Goal: Navigation & Orientation: Find specific page/section

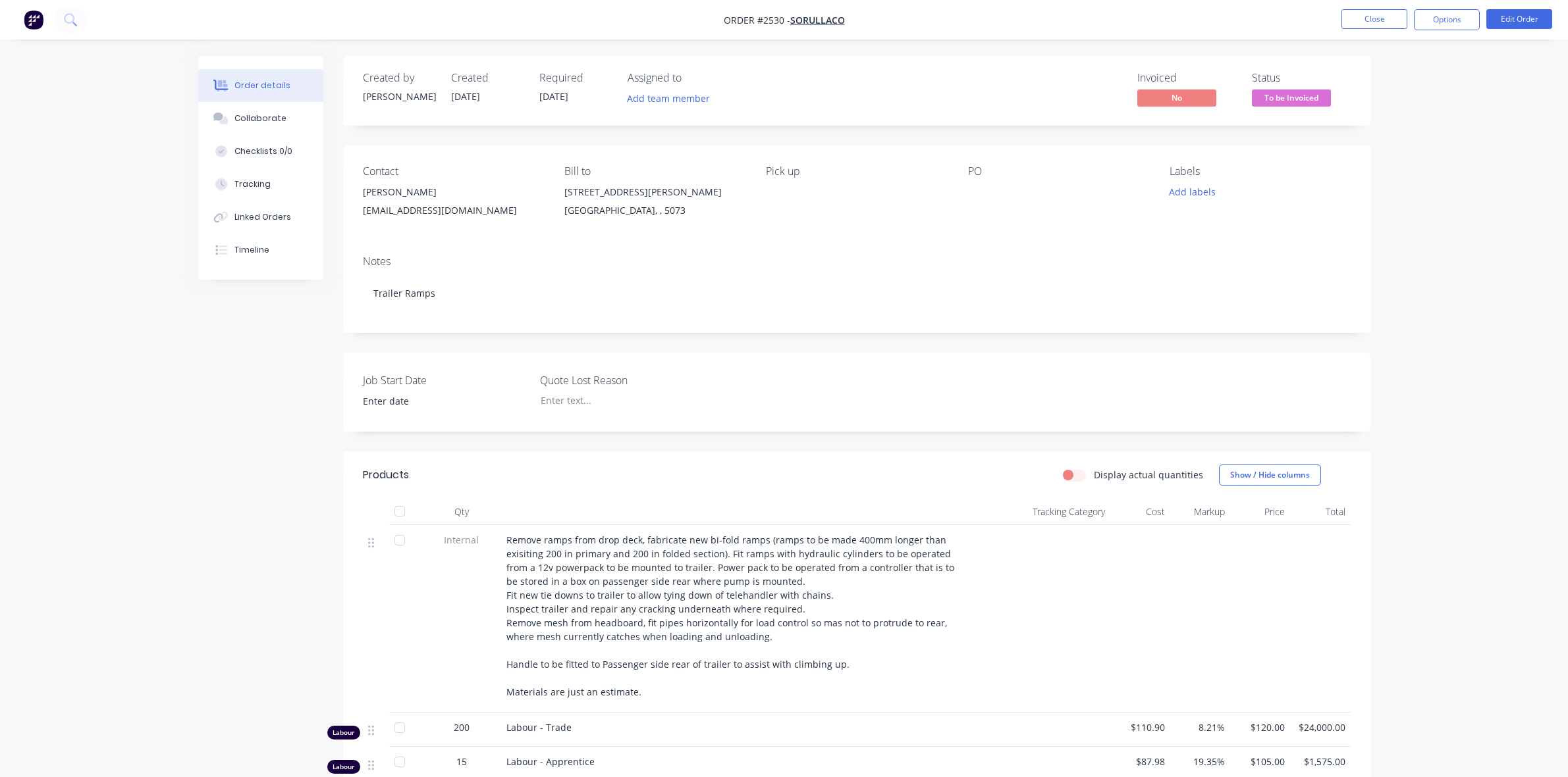
scroll to position [411, 0]
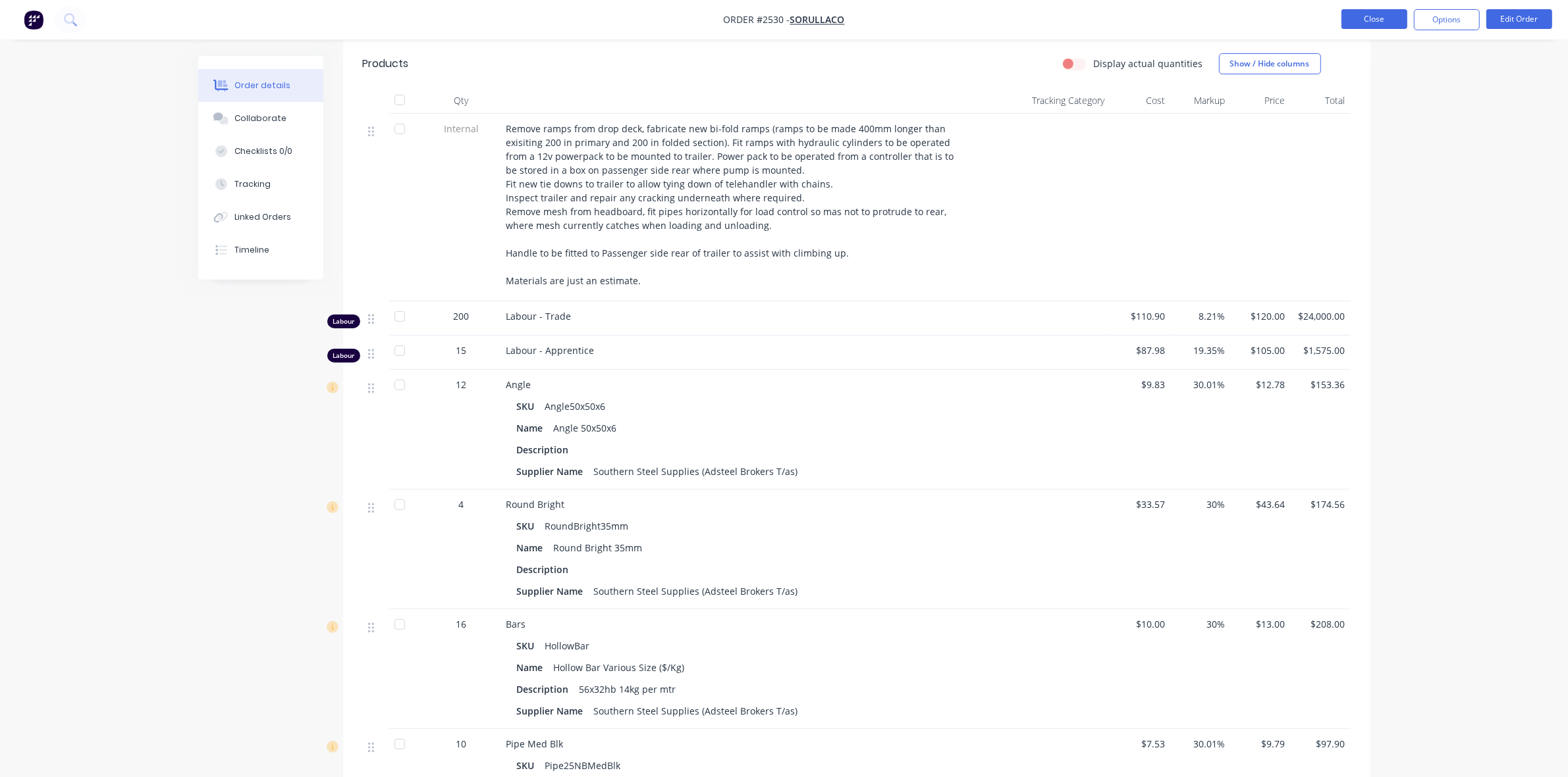
click at [1377, 28] on button "Close" at bounding box center [1374, 19] width 66 height 20
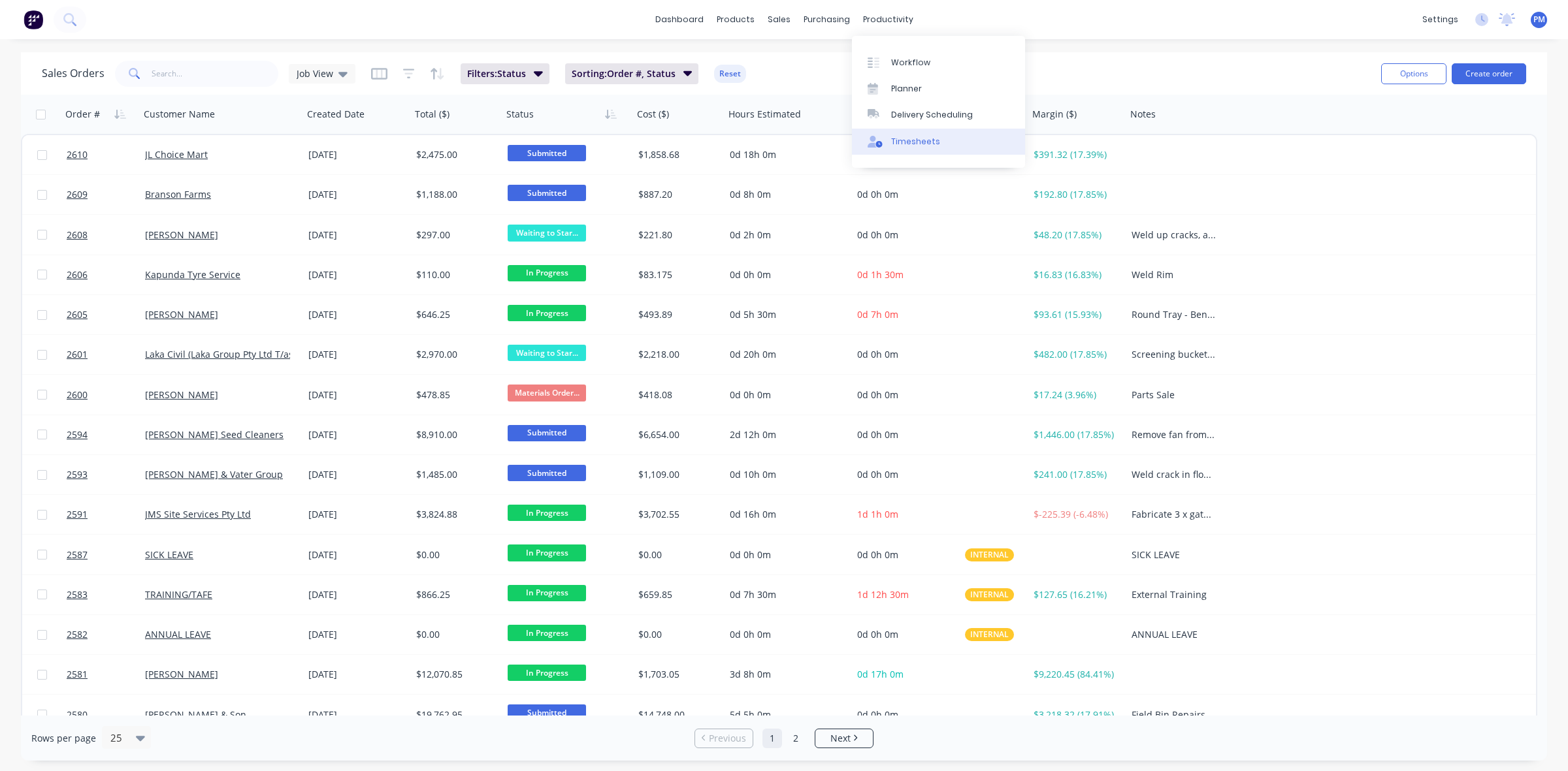
click at [920, 141] on div "Timesheets" at bounding box center [916, 142] width 49 height 12
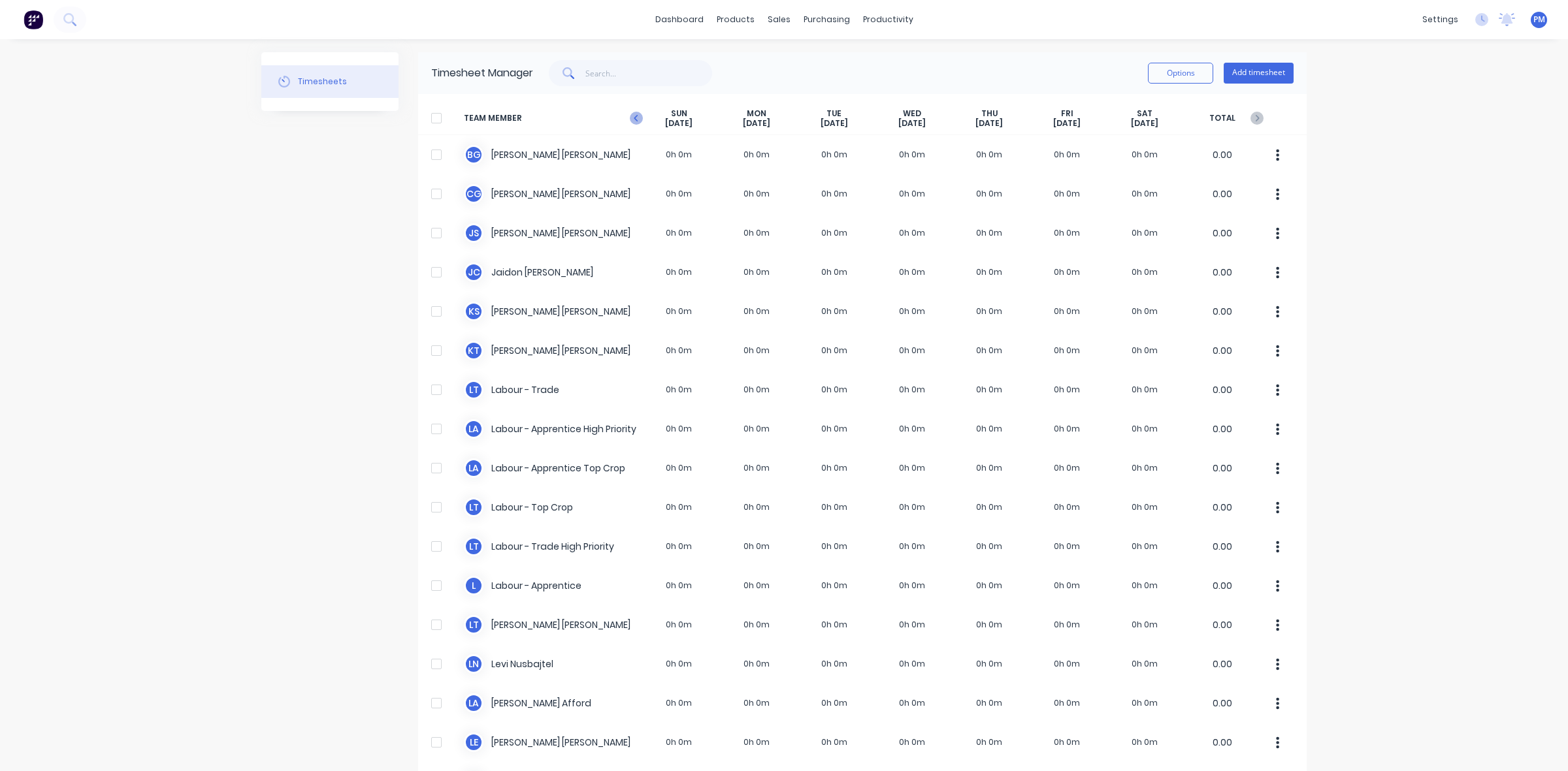
click at [630, 118] on icon at bounding box center [636, 118] width 13 height 13
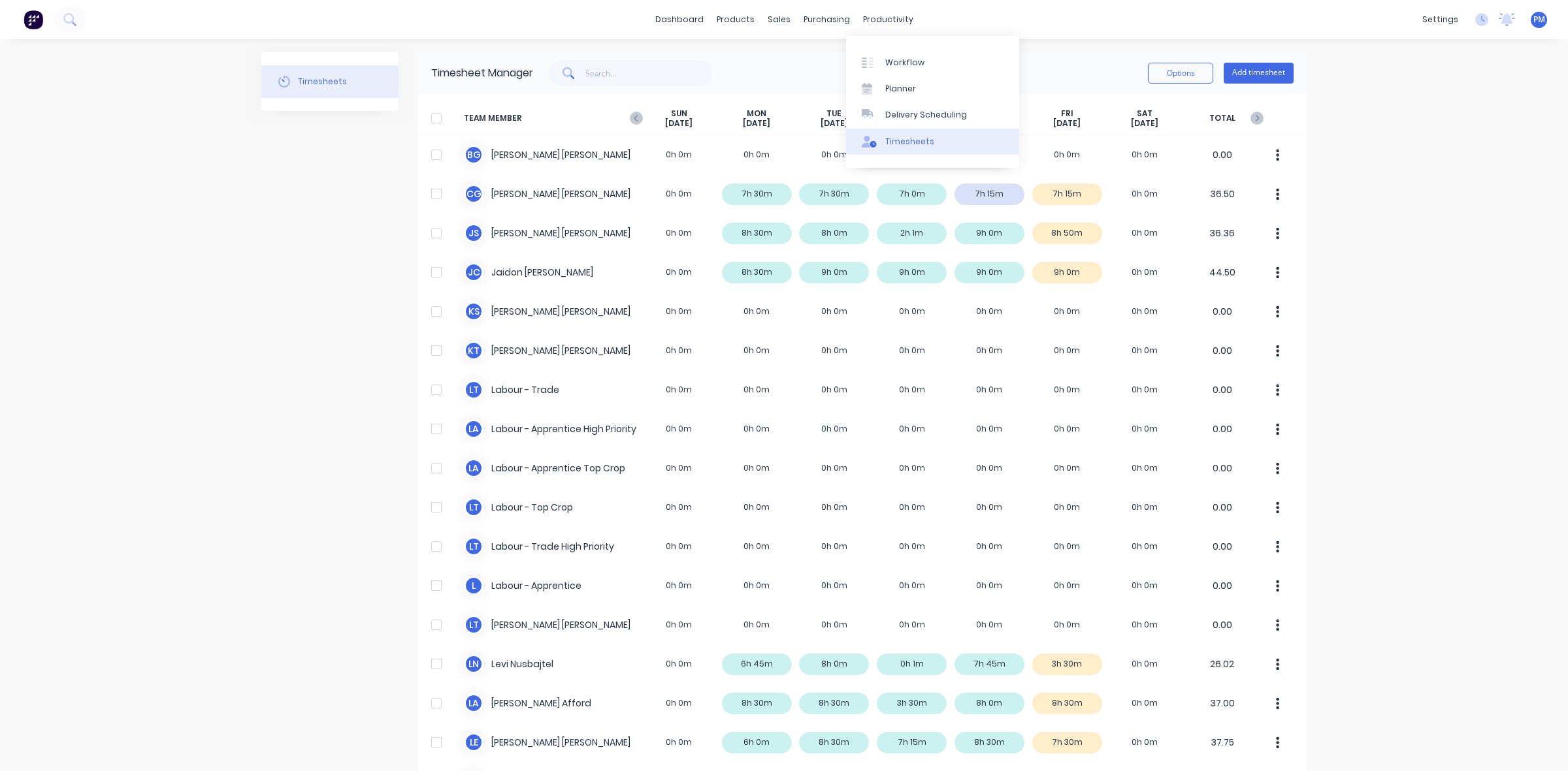
click at [900, 138] on div "Timesheets" at bounding box center [910, 142] width 49 height 12
click at [807, 54] on link "Sales Orders" at bounding box center [842, 62] width 173 height 26
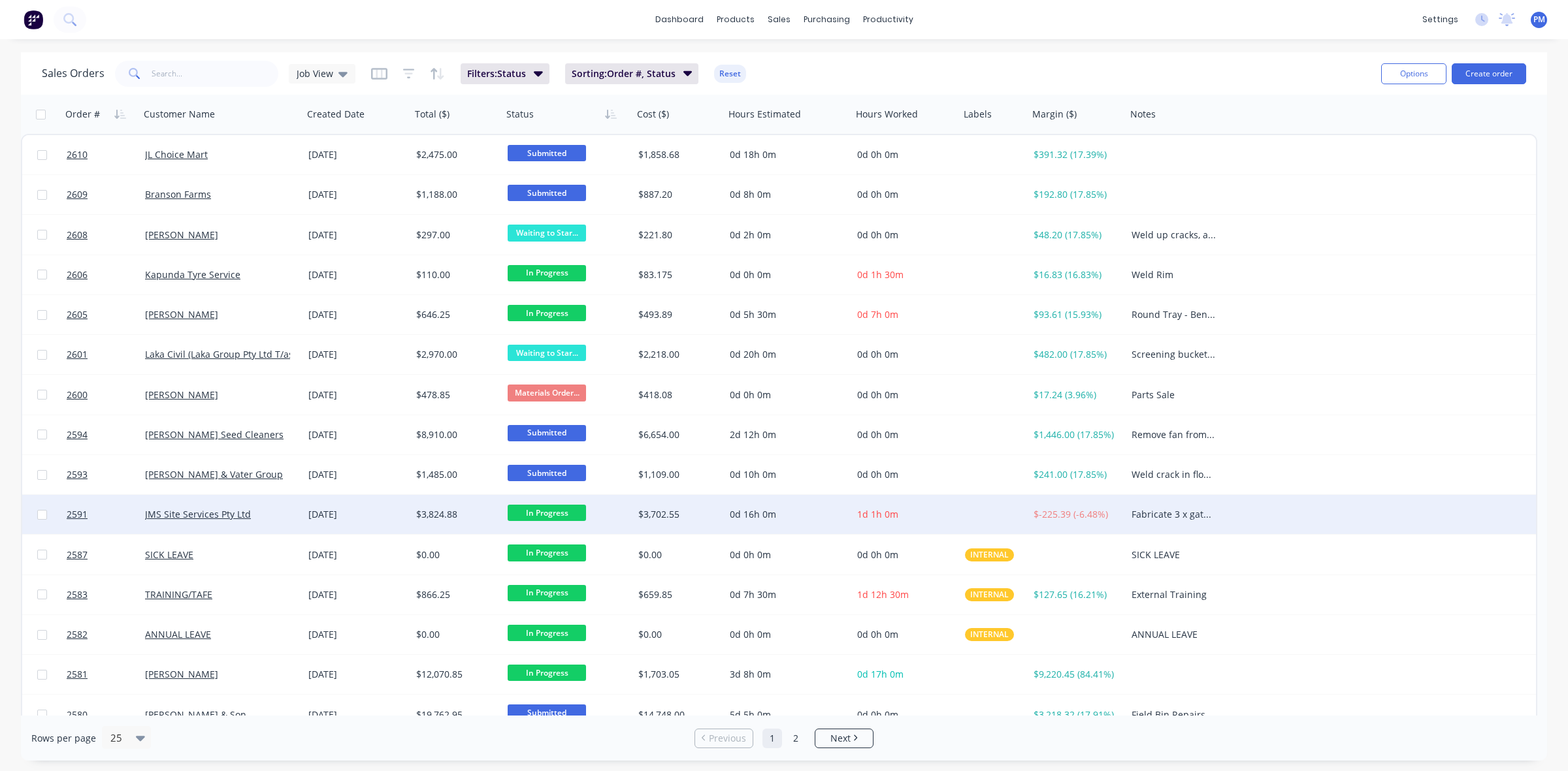
click at [288, 508] on div "JMS Site Services Pty Ltd" at bounding box center [217, 514] width 145 height 13
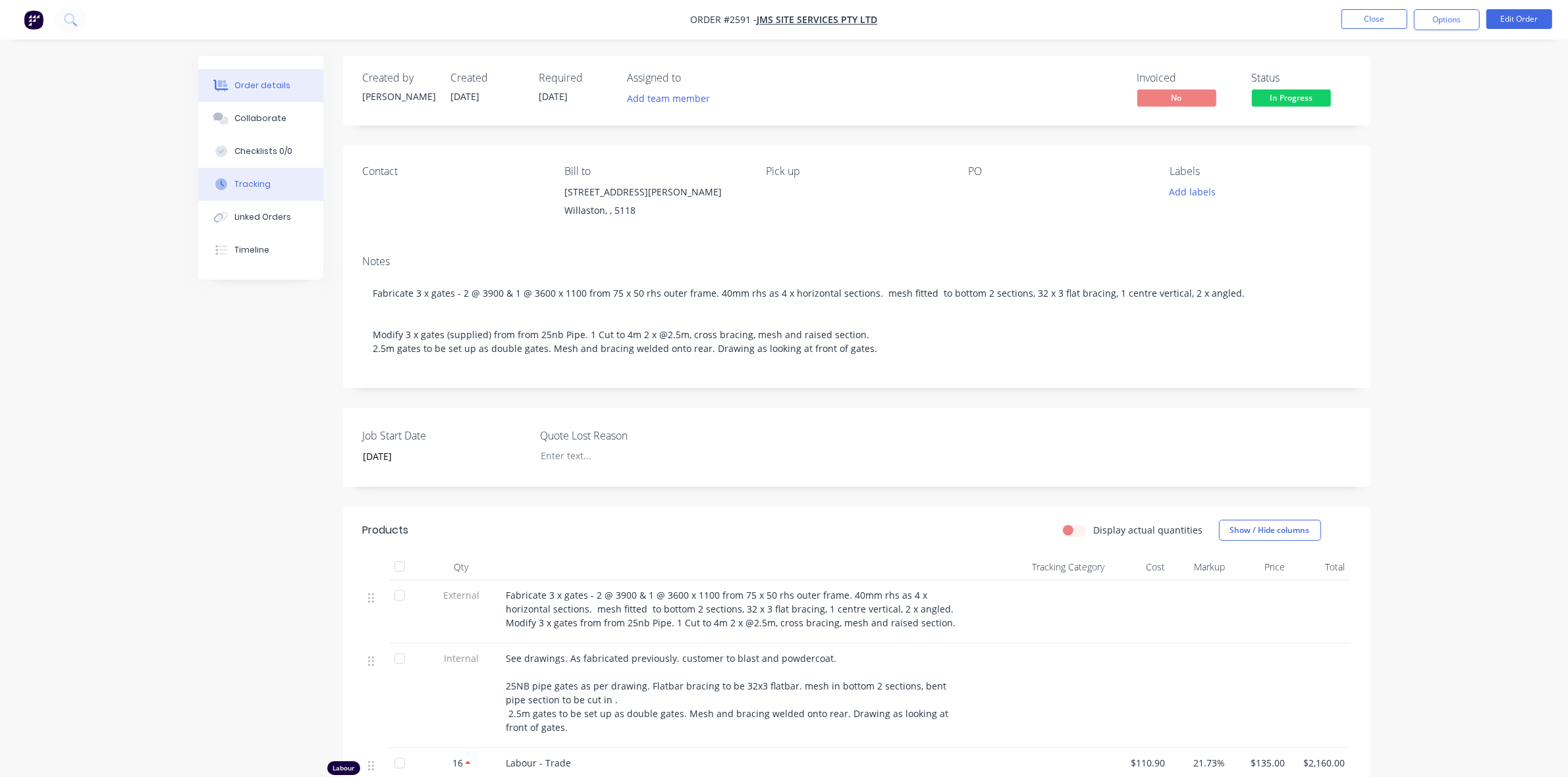
click at [254, 179] on div "Tracking" at bounding box center [252, 184] width 36 height 12
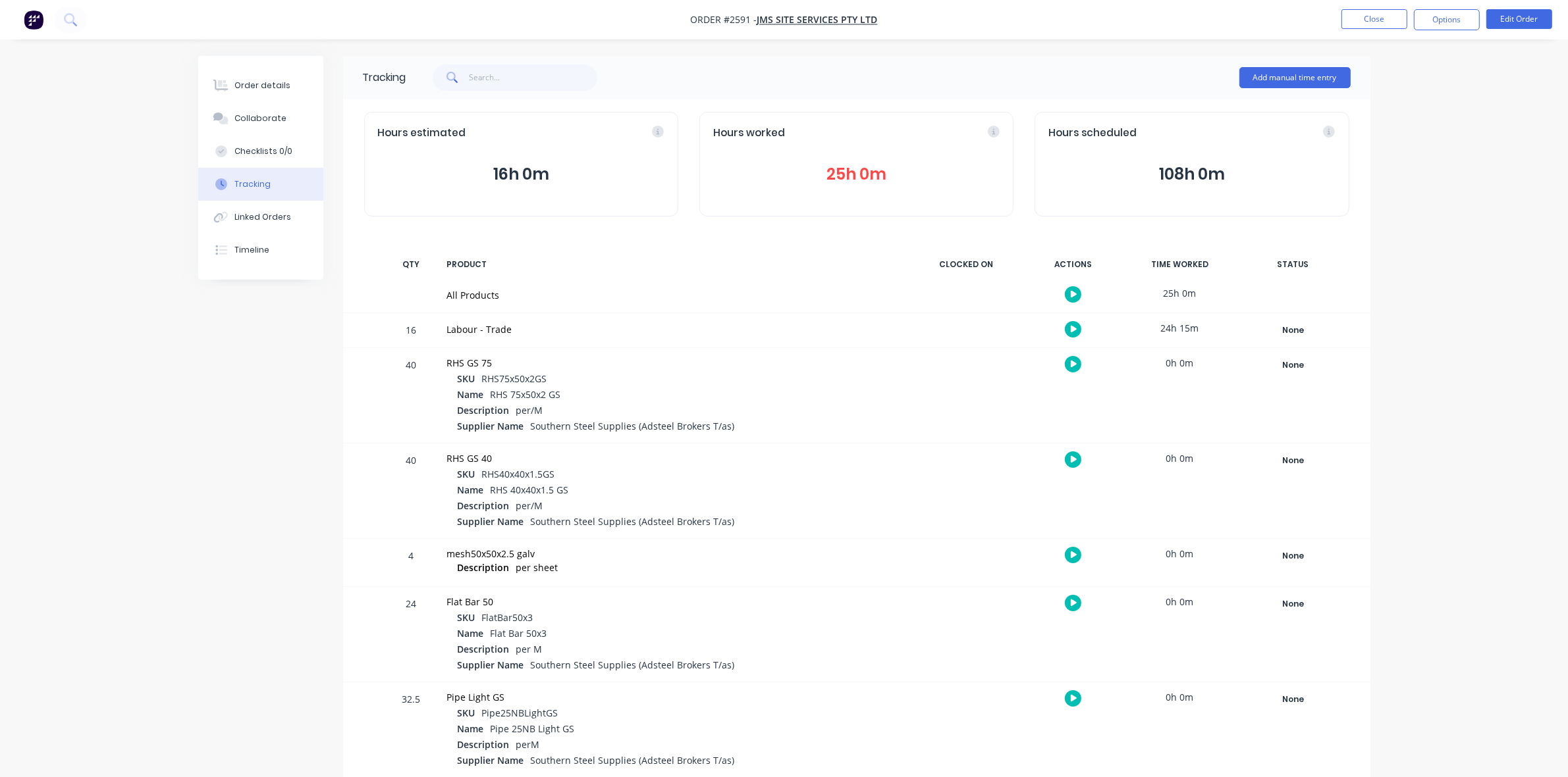
click at [851, 169] on button "25h 0m" at bounding box center [856, 174] width 287 height 25
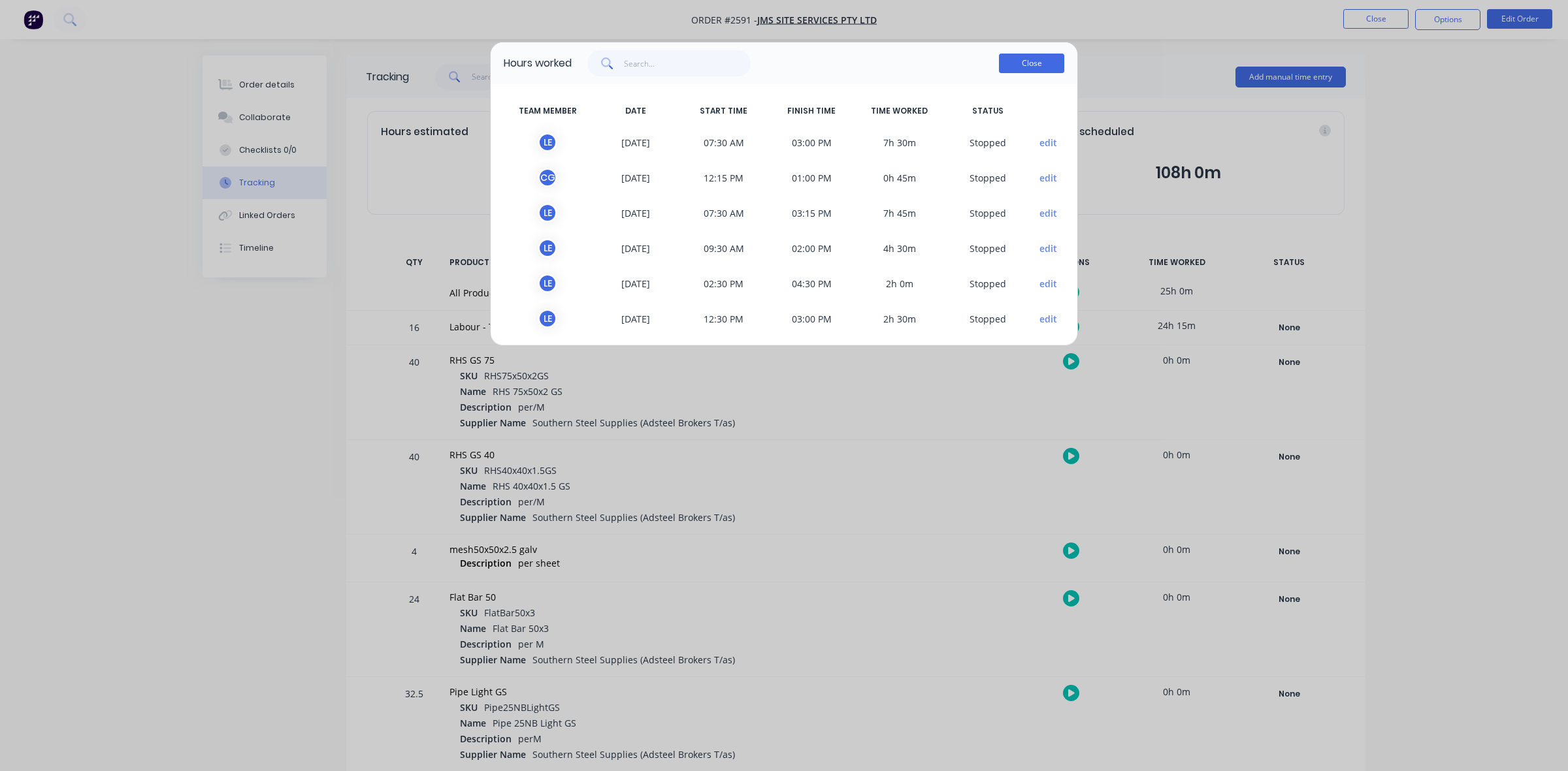
click at [1014, 64] on button "Close" at bounding box center [1032, 63] width 65 height 20
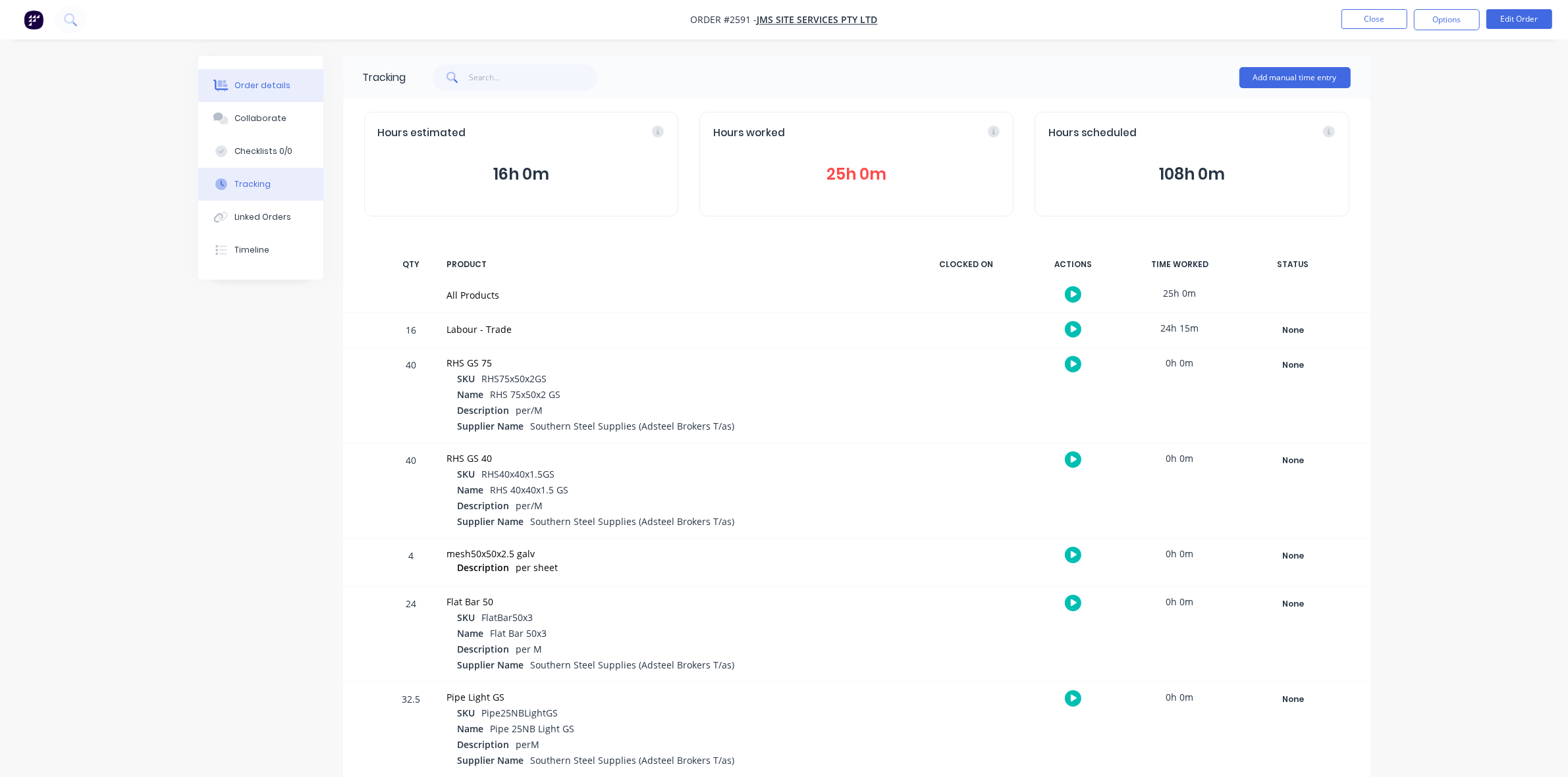
click at [264, 85] on div "Order details" at bounding box center [262, 85] width 56 height 12
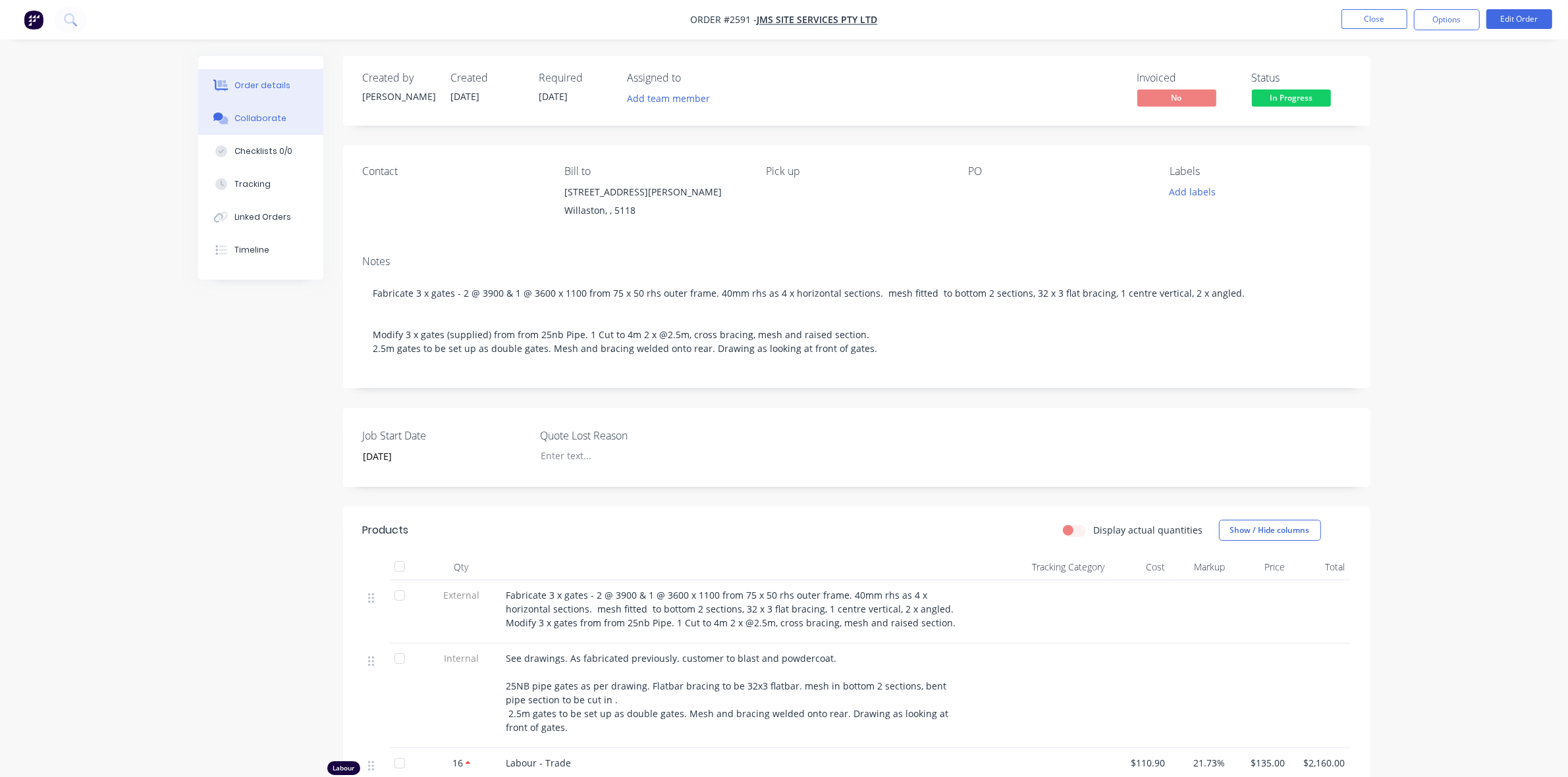
click at [258, 119] on div "Collaborate" at bounding box center [260, 118] width 52 height 12
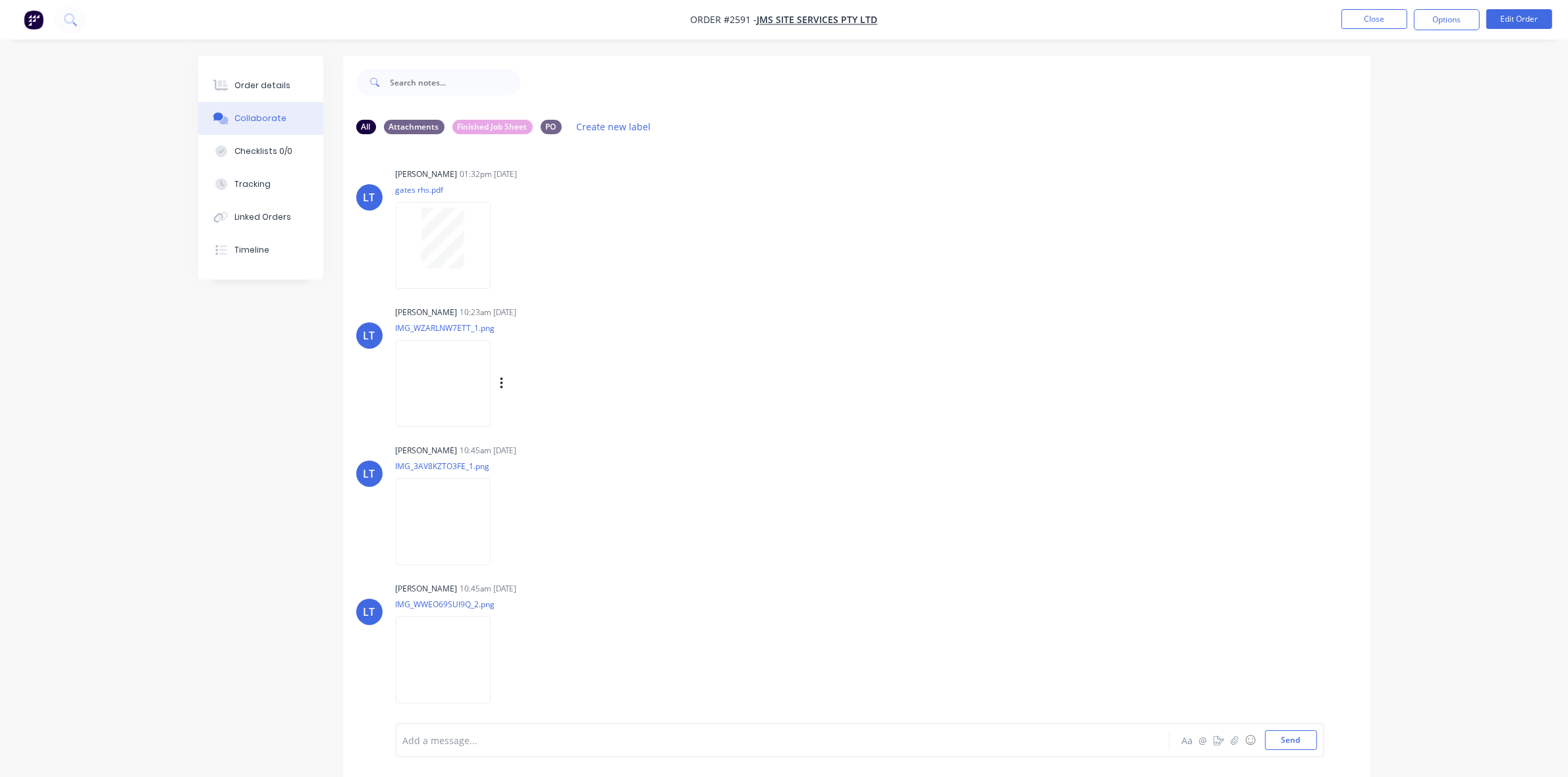
click at [444, 382] on img at bounding box center [443, 383] width 95 height 86
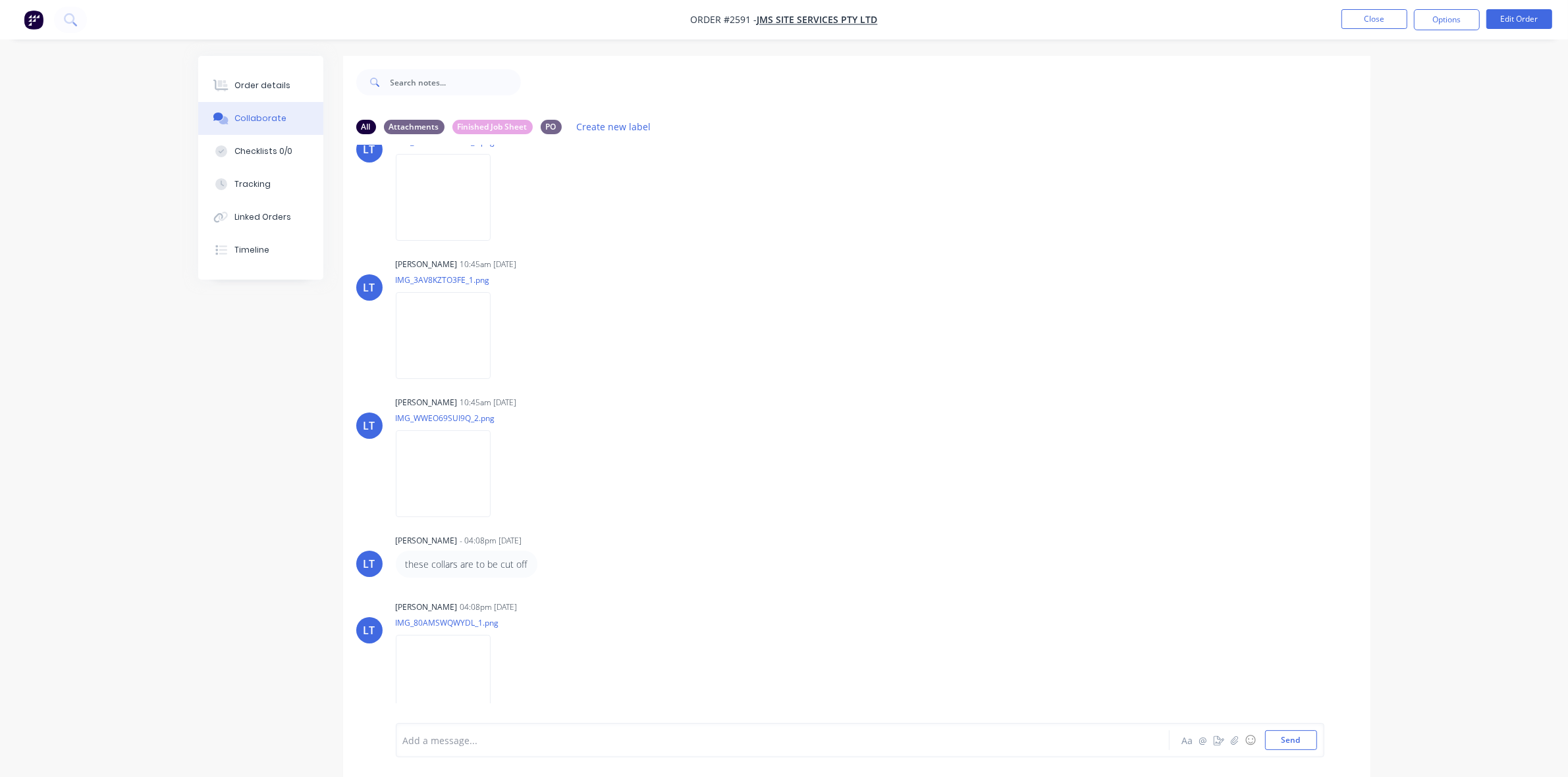
scroll to position [190, 0]
click at [457, 343] on img at bounding box center [443, 332] width 95 height 86
click at [443, 471] on img at bounding box center [443, 470] width 95 height 86
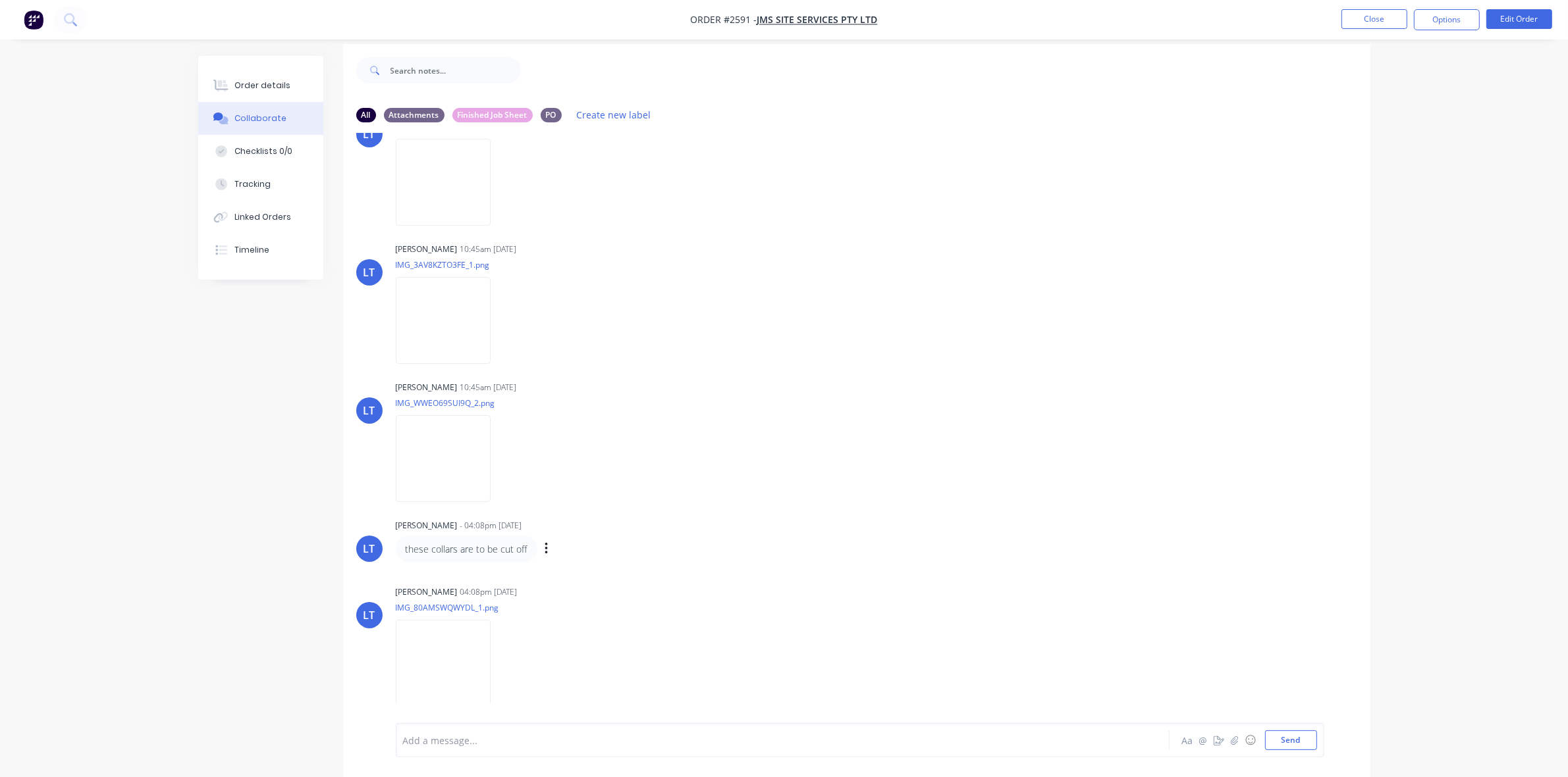
scroll to position [20, 0]
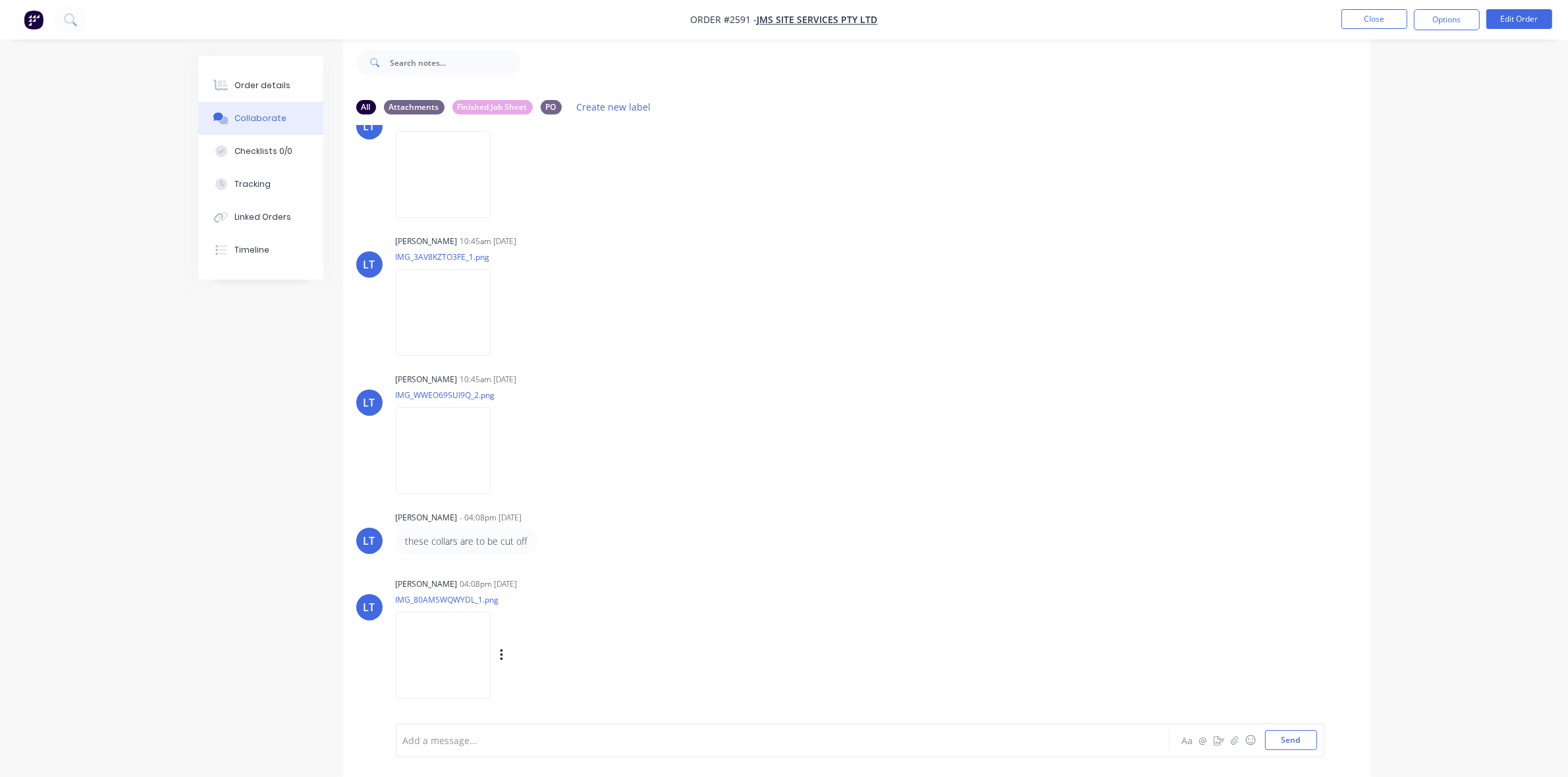
click at [444, 660] on img at bounding box center [443, 655] width 95 height 86
click at [438, 175] on img at bounding box center [443, 174] width 95 height 86
click at [467, 451] on img at bounding box center [443, 450] width 95 height 86
click at [450, 307] on img at bounding box center [443, 312] width 95 height 86
click at [452, 188] on img at bounding box center [443, 174] width 95 height 86
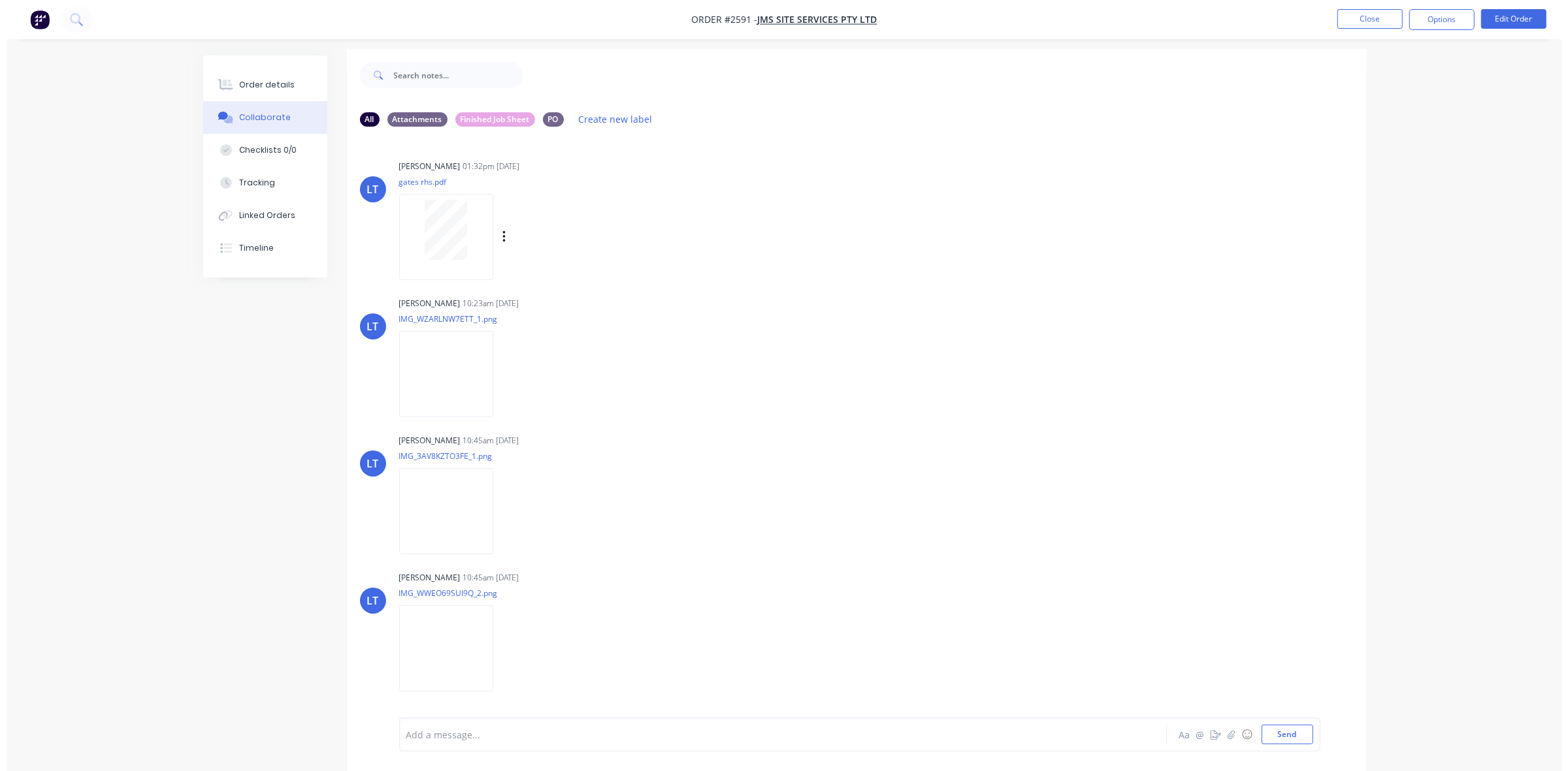
scroll to position [0, 0]
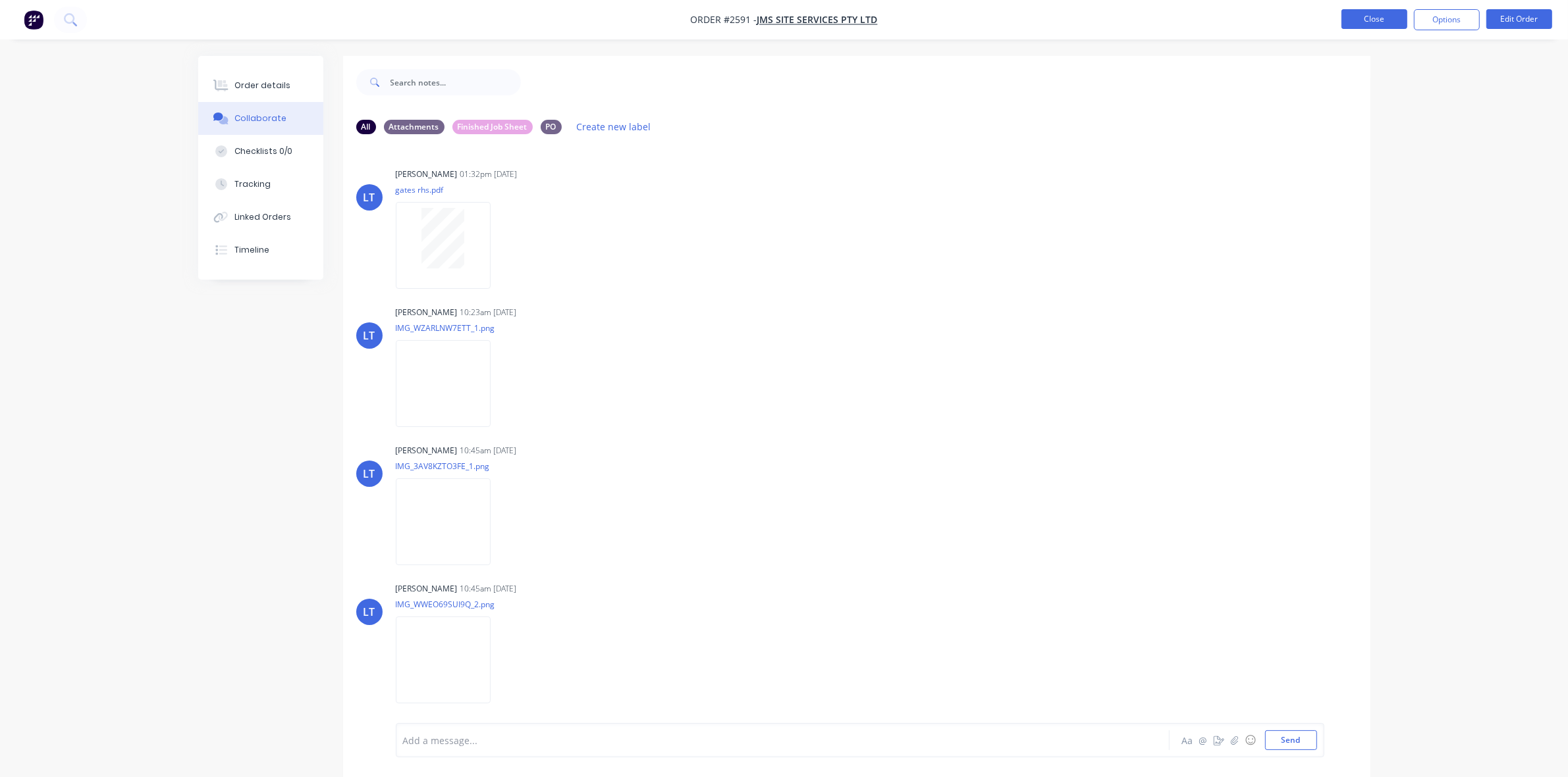
click at [1375, 18] on button "Close" at bounding box center [1374, 19] width 66 height 20
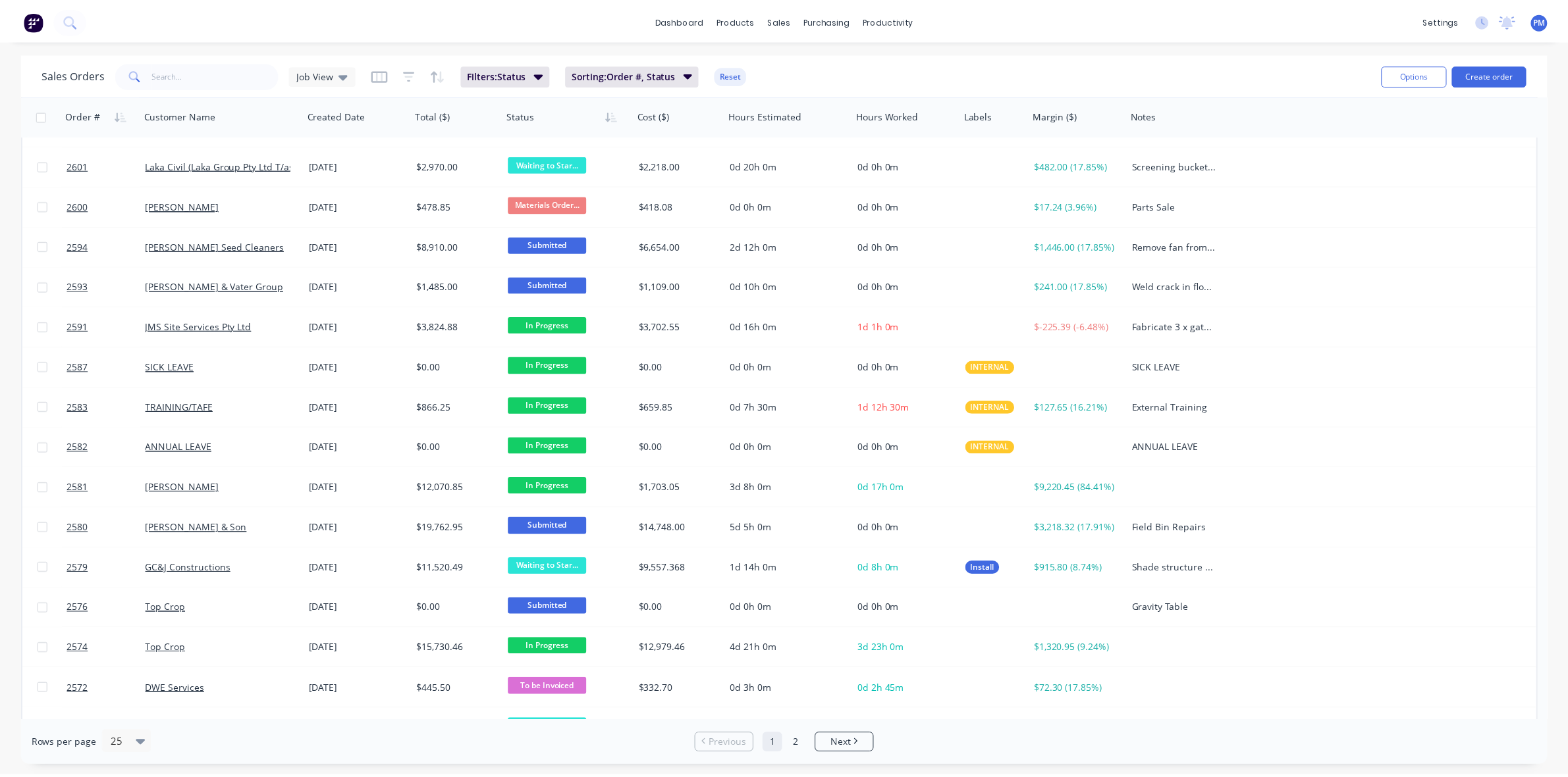
scroll to position [247, 0]
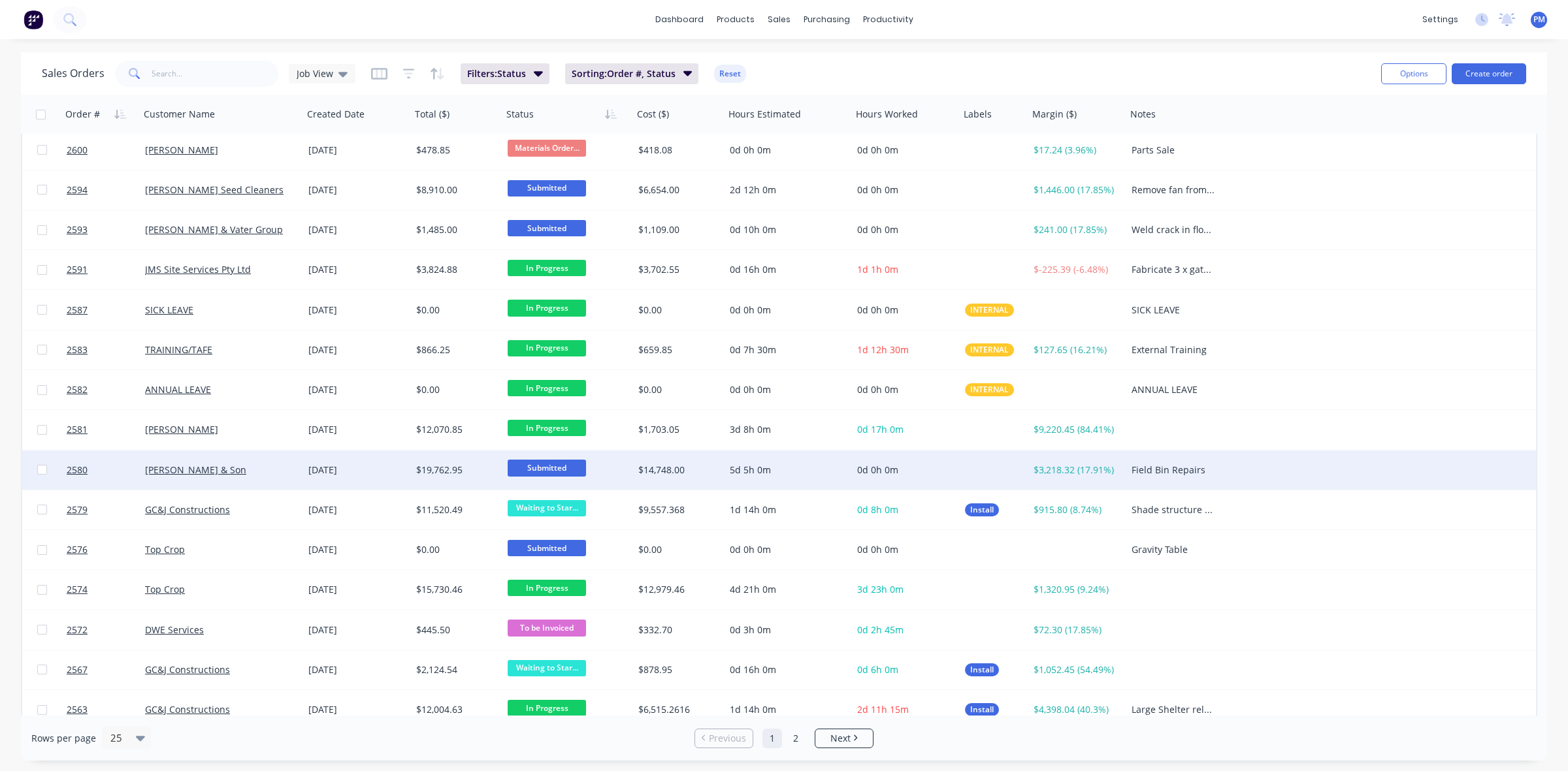
click at [270, 464] on div "[PERSON_NAME] & Son" at bounding box center [217, 470] width 145 height 13
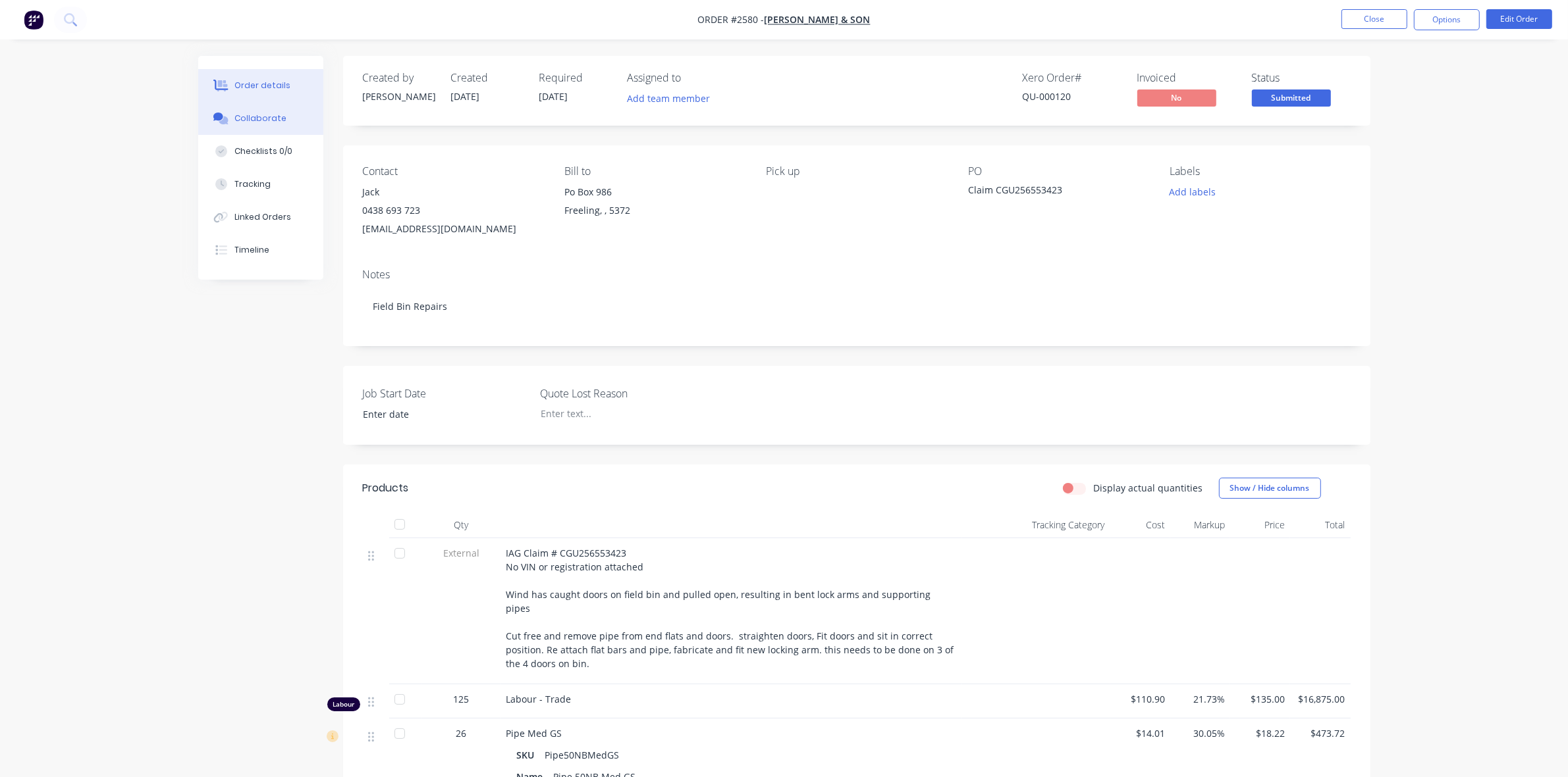
click at [257, 111] on button "Collaborate" at bounding box center [261, 118] width 125 height 33
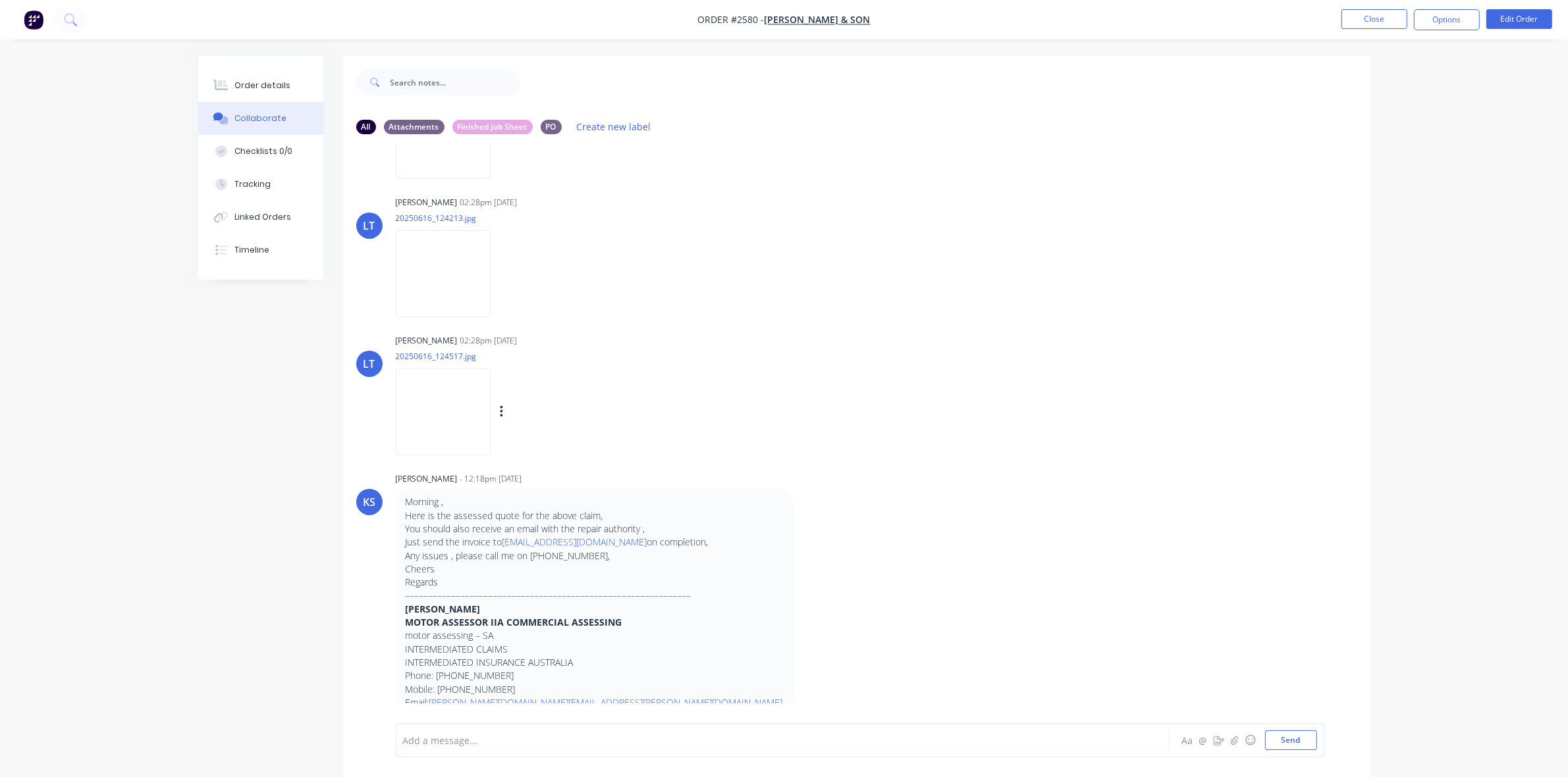
scroll to position [668, 0]
click at [424, 398] on img at bounding box center [443, 406] width 95 height 86
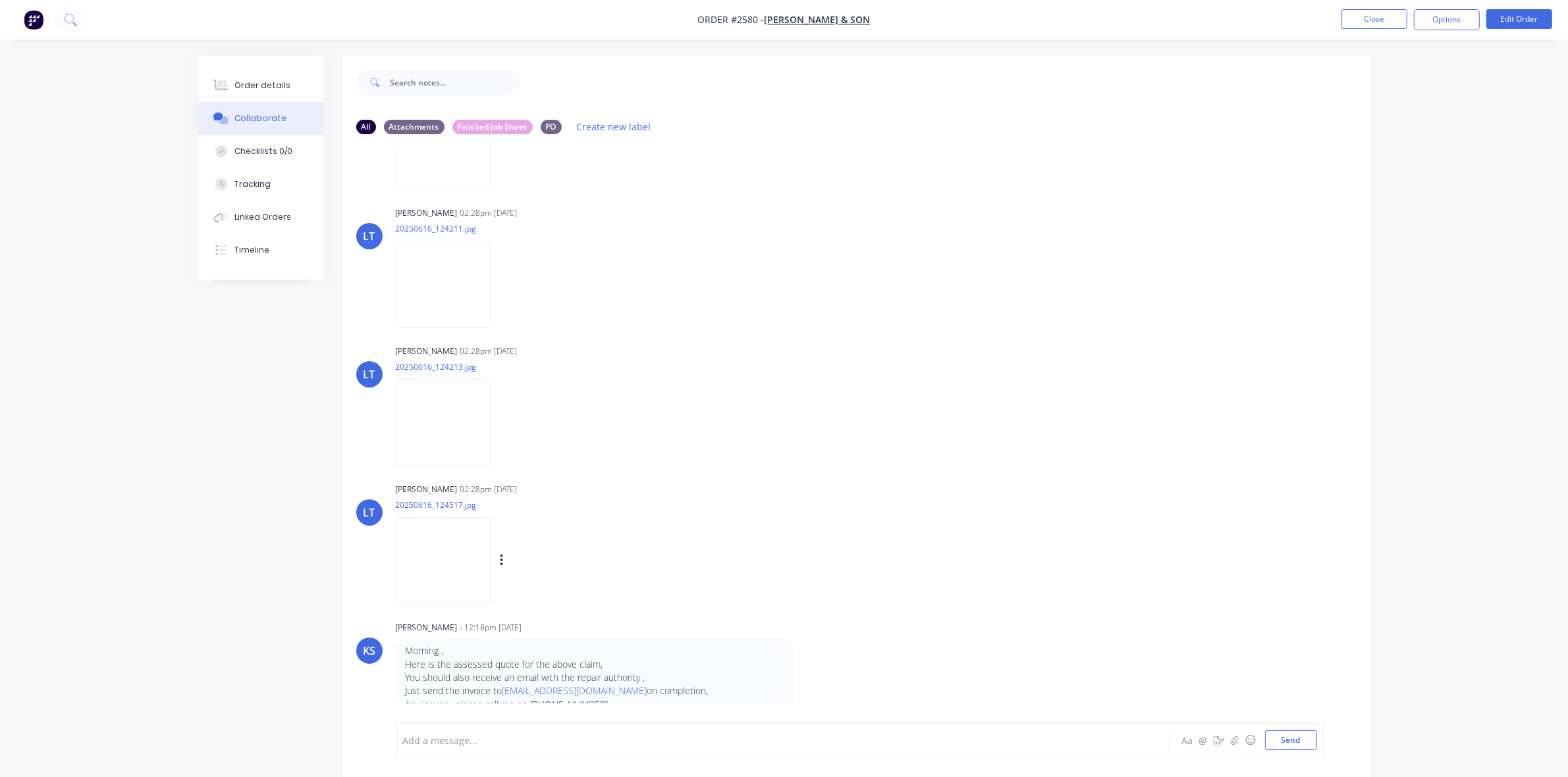
scroll to position [504, 0]
click at [453, 435] on img at bounding box center [443, 433] width 95 height 86
click at [446, 284] on img at bounding box center [443, 294] width 95 height 86
click at [455, 283] on img at bounding box center [443, 294] width 95 height 86
click at [441, 420] on img at bounding box center [443, 433] width 95 height 86
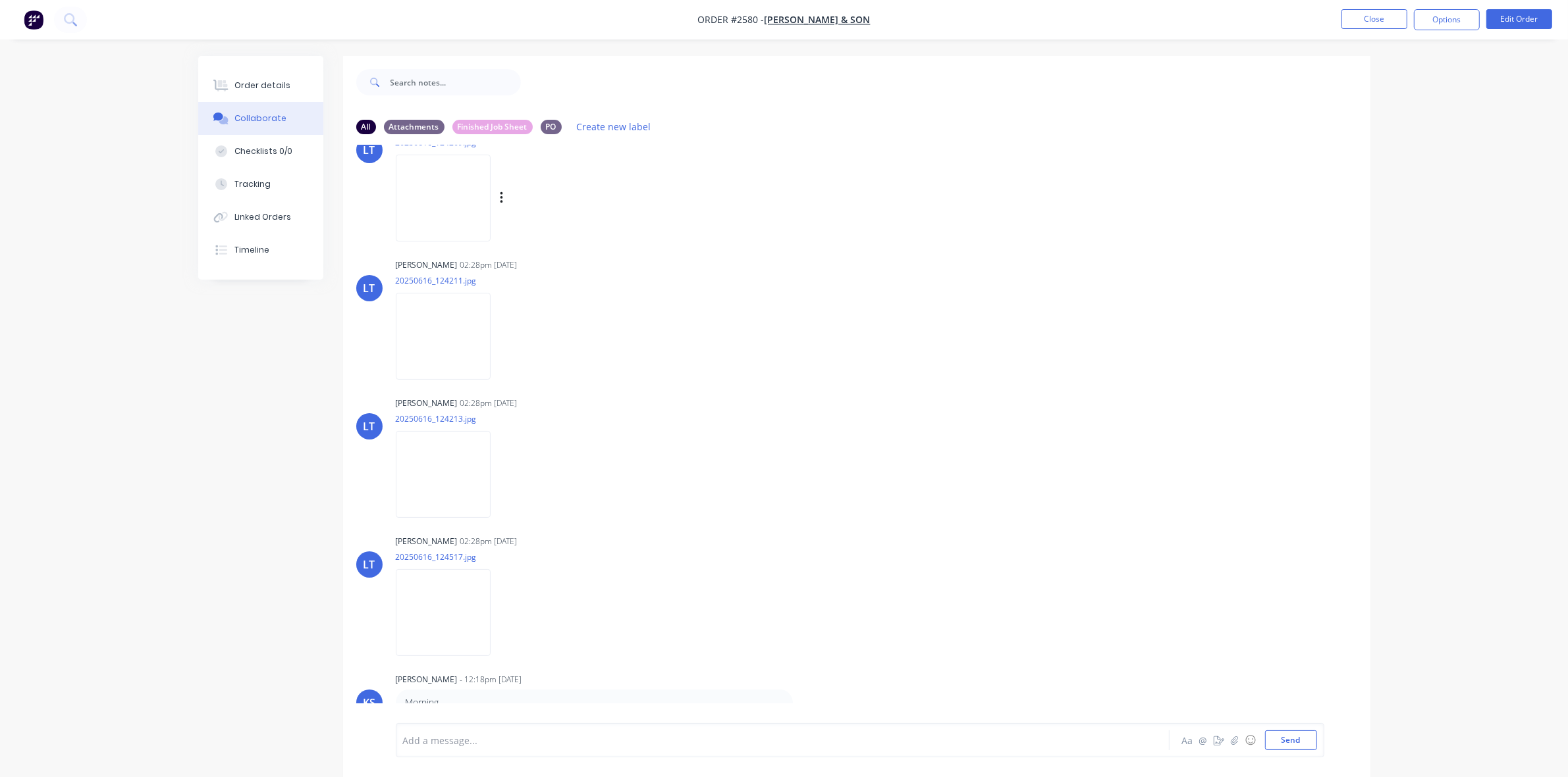
scroll to position [421, 0]
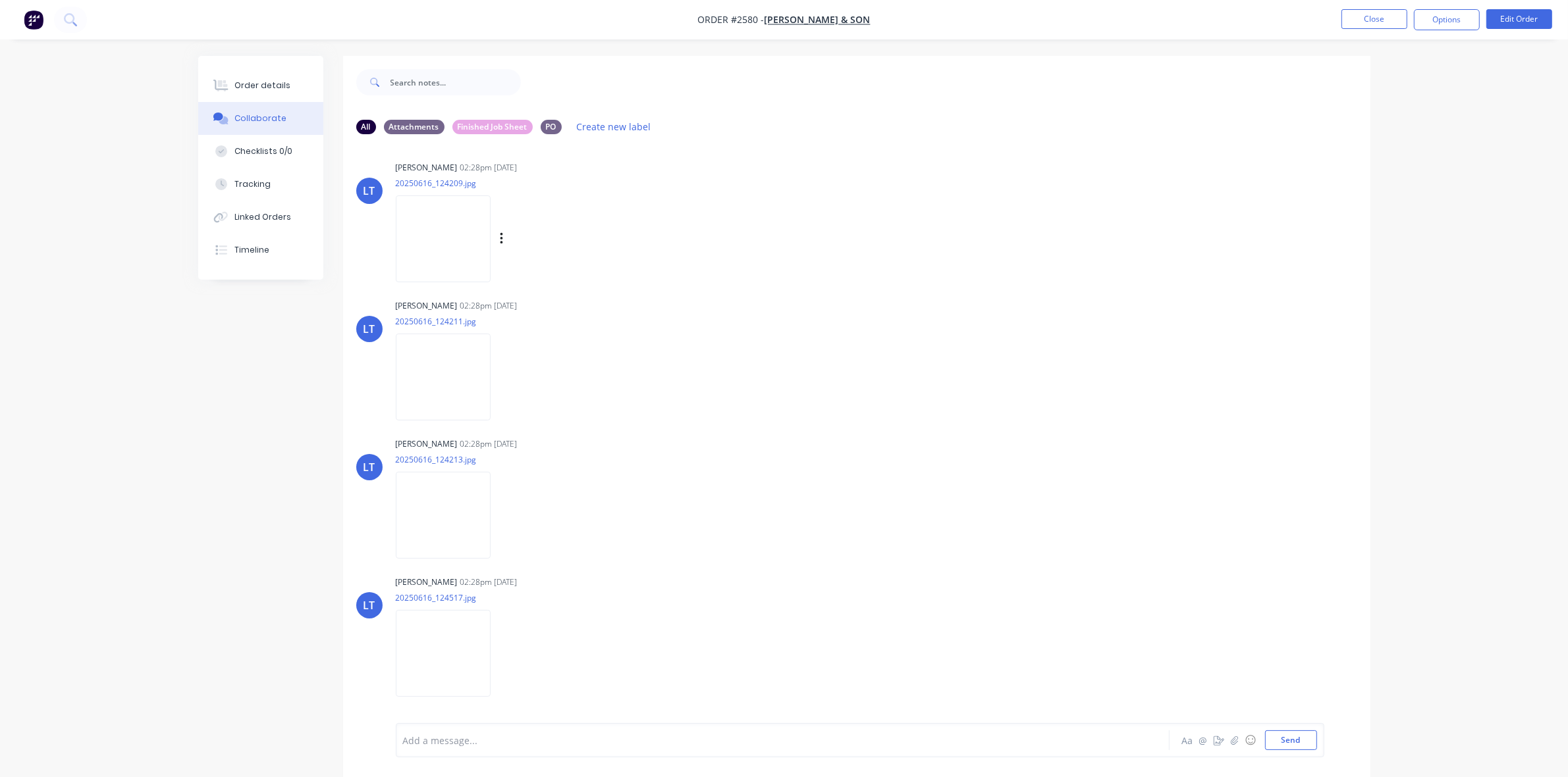
click at [458, 254] on img at bounding box center [443, 238] width 95 height 86
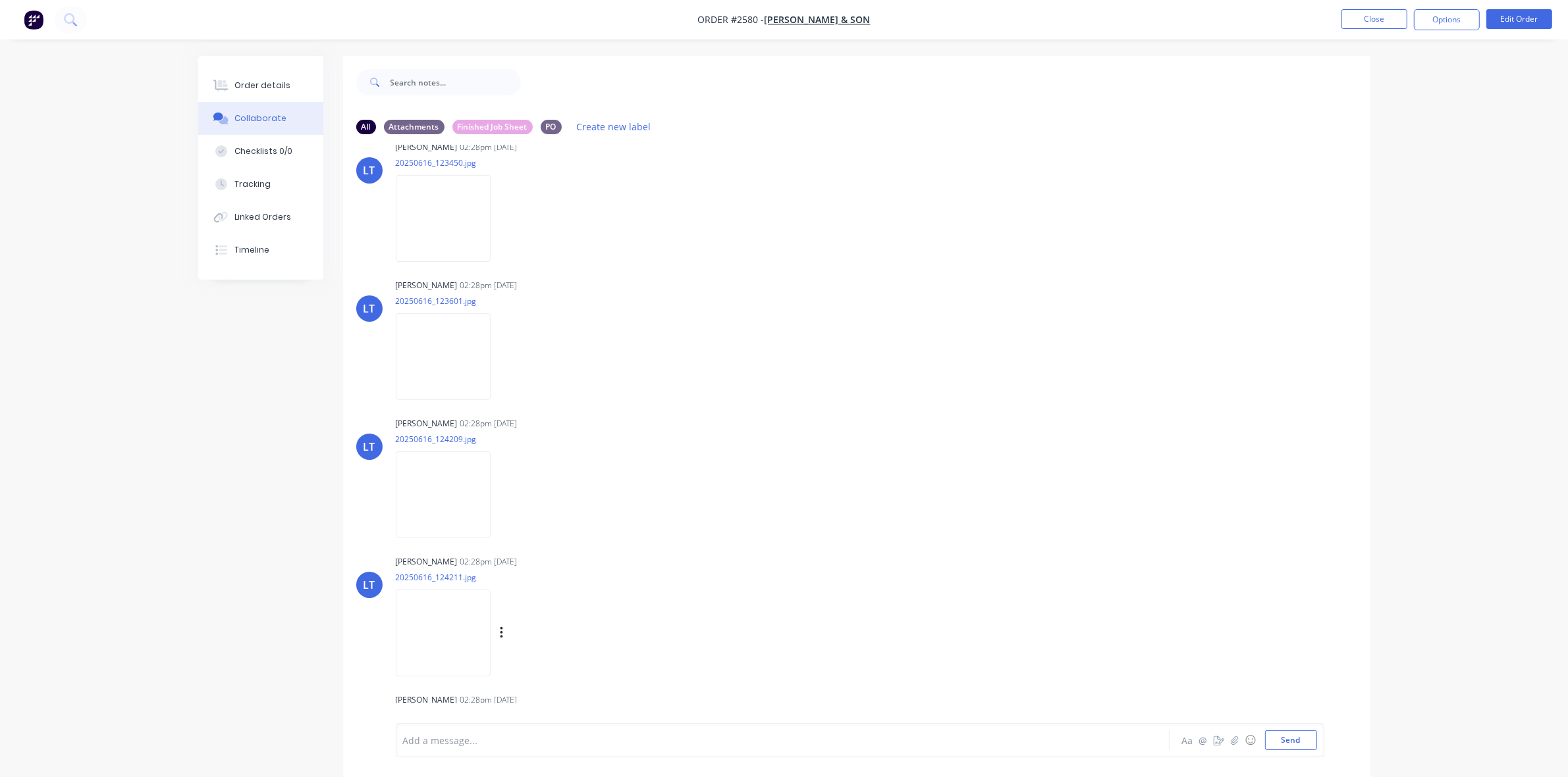
scroll to position [92, 0]
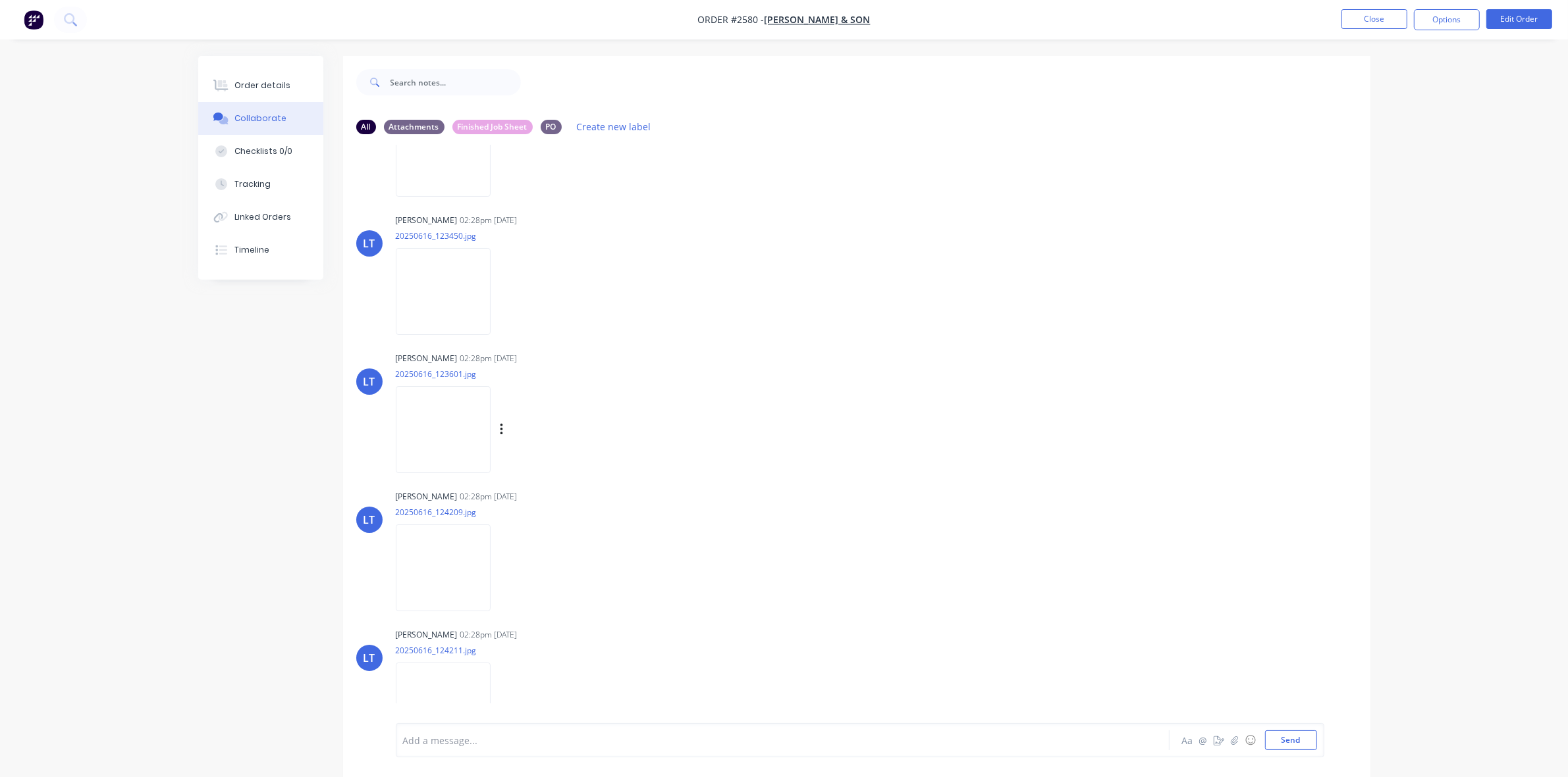
click at [438, 417] on img at bounding box center [443, 429] width 95 height 86
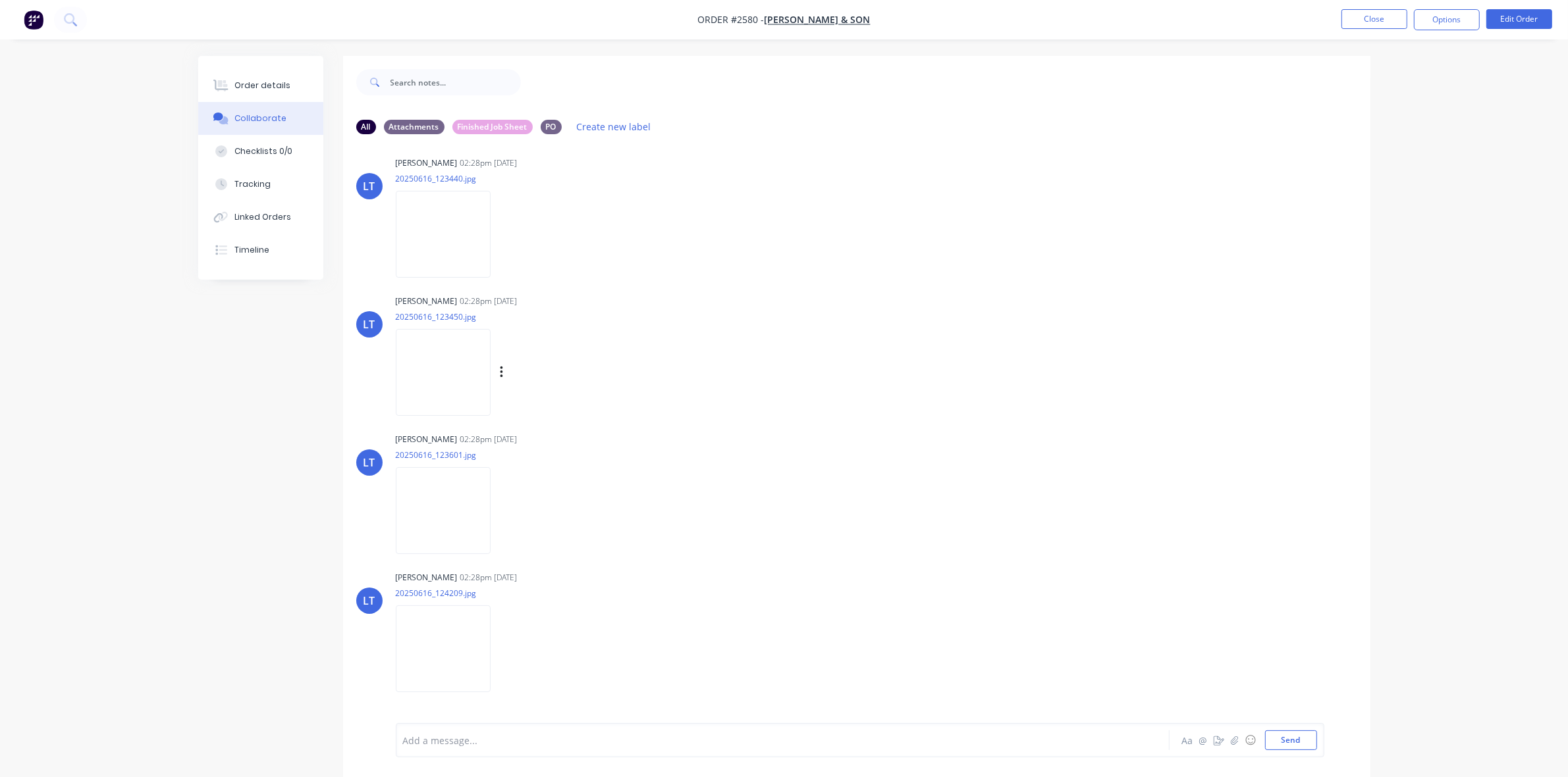
scroll to position [0, 0]
click at [444, 238] on img at bounding box center [443, 245] width 95 height 86
click at [459, 370] on img at bounding box center [443, 383] width 95 height 86
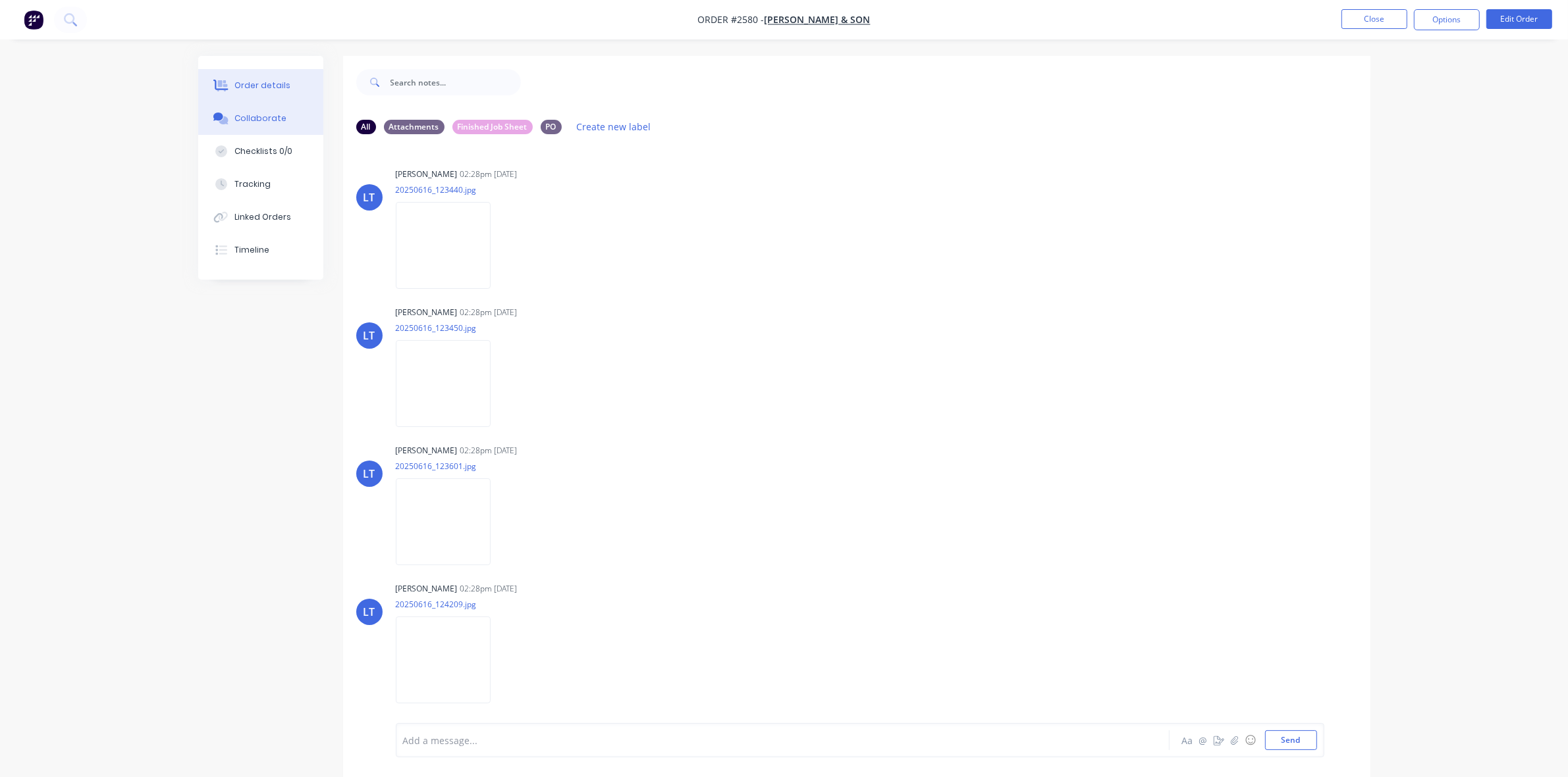
click at [282, 83] on div "Order details" at bounding box center [262, 85] width 56 height 12
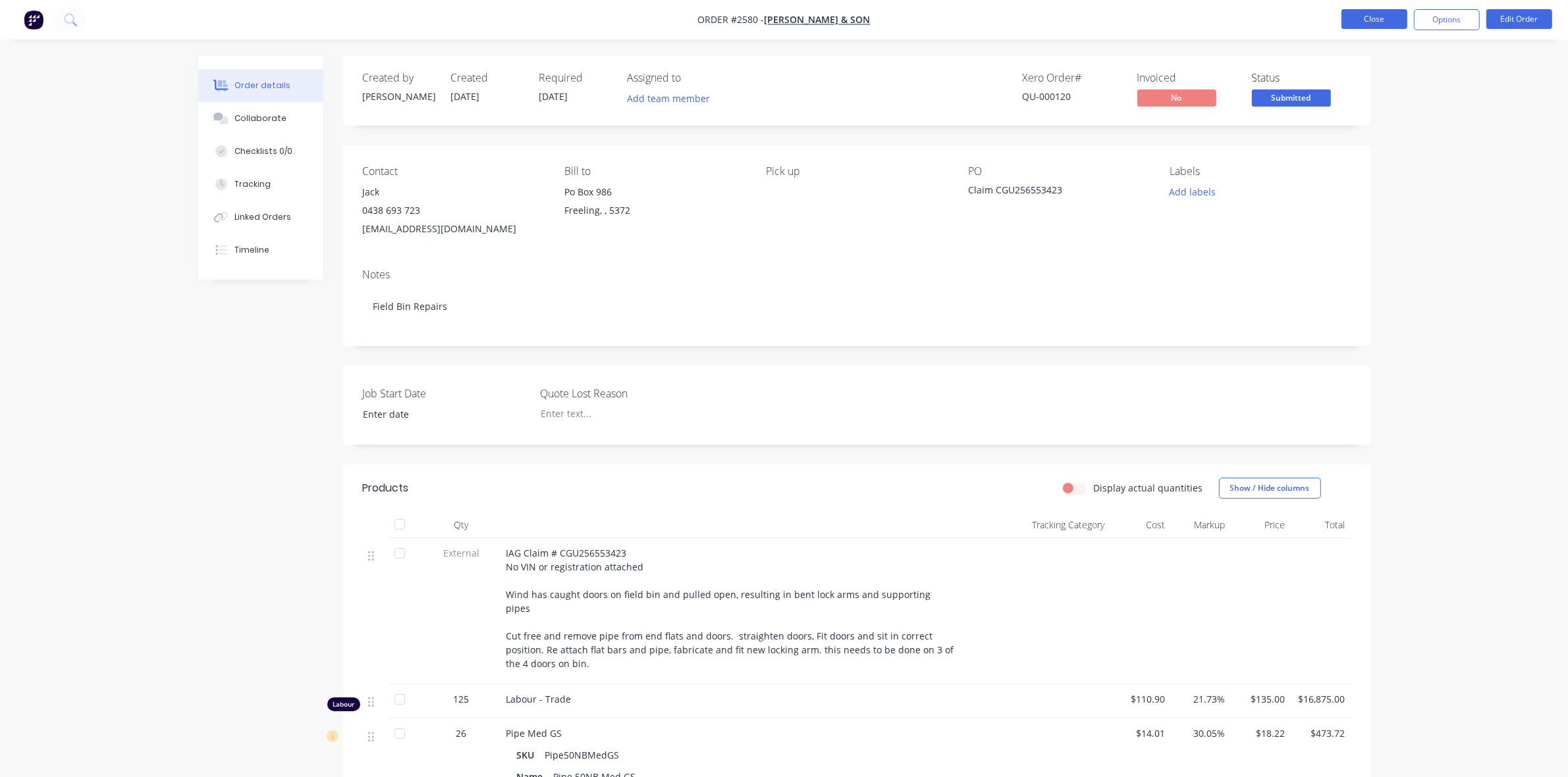
click at [1374, 22] on button "Close" at bounding box center [1374, 19] width 66 height 20
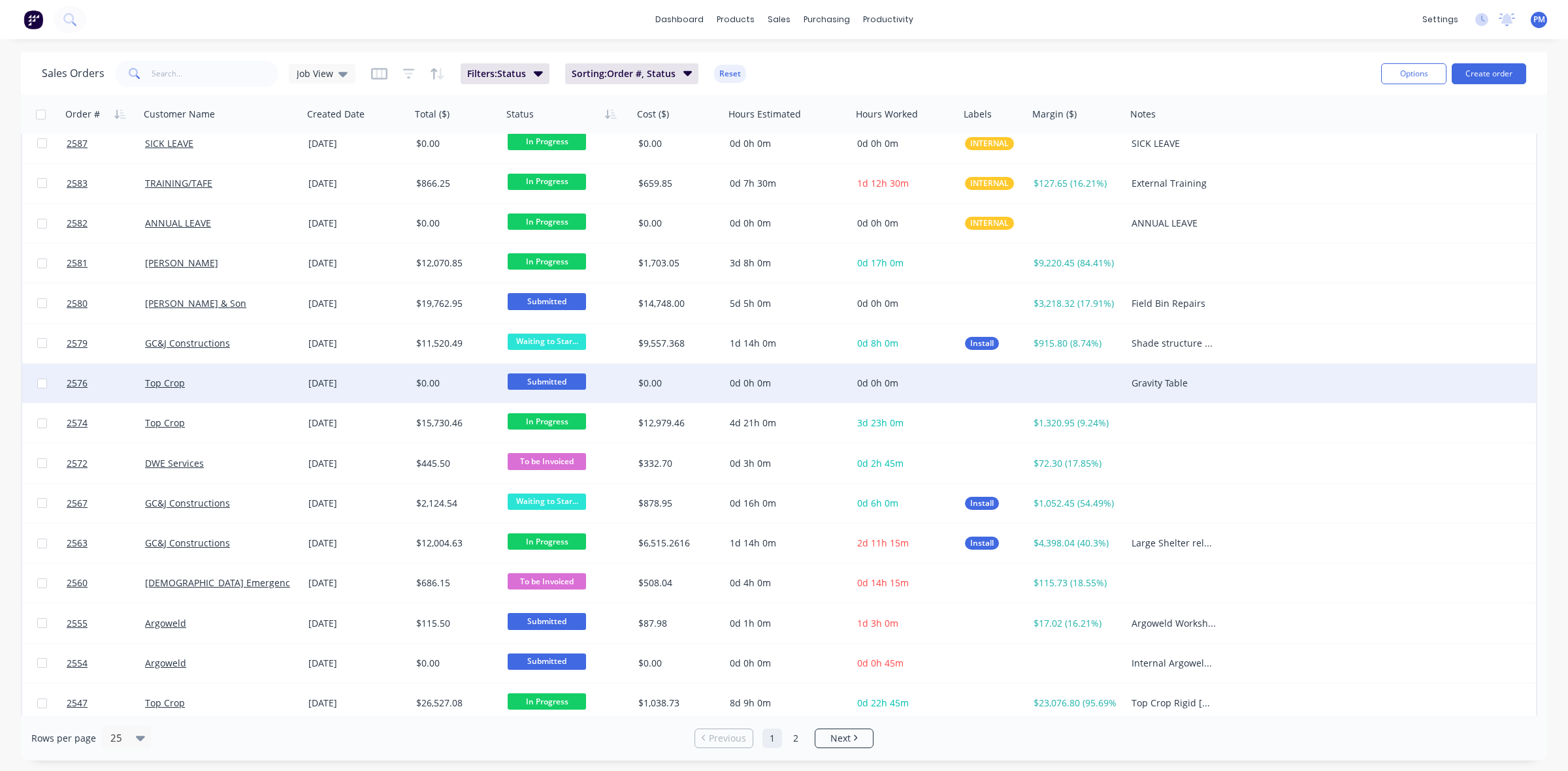
scroll to position [418, 0]
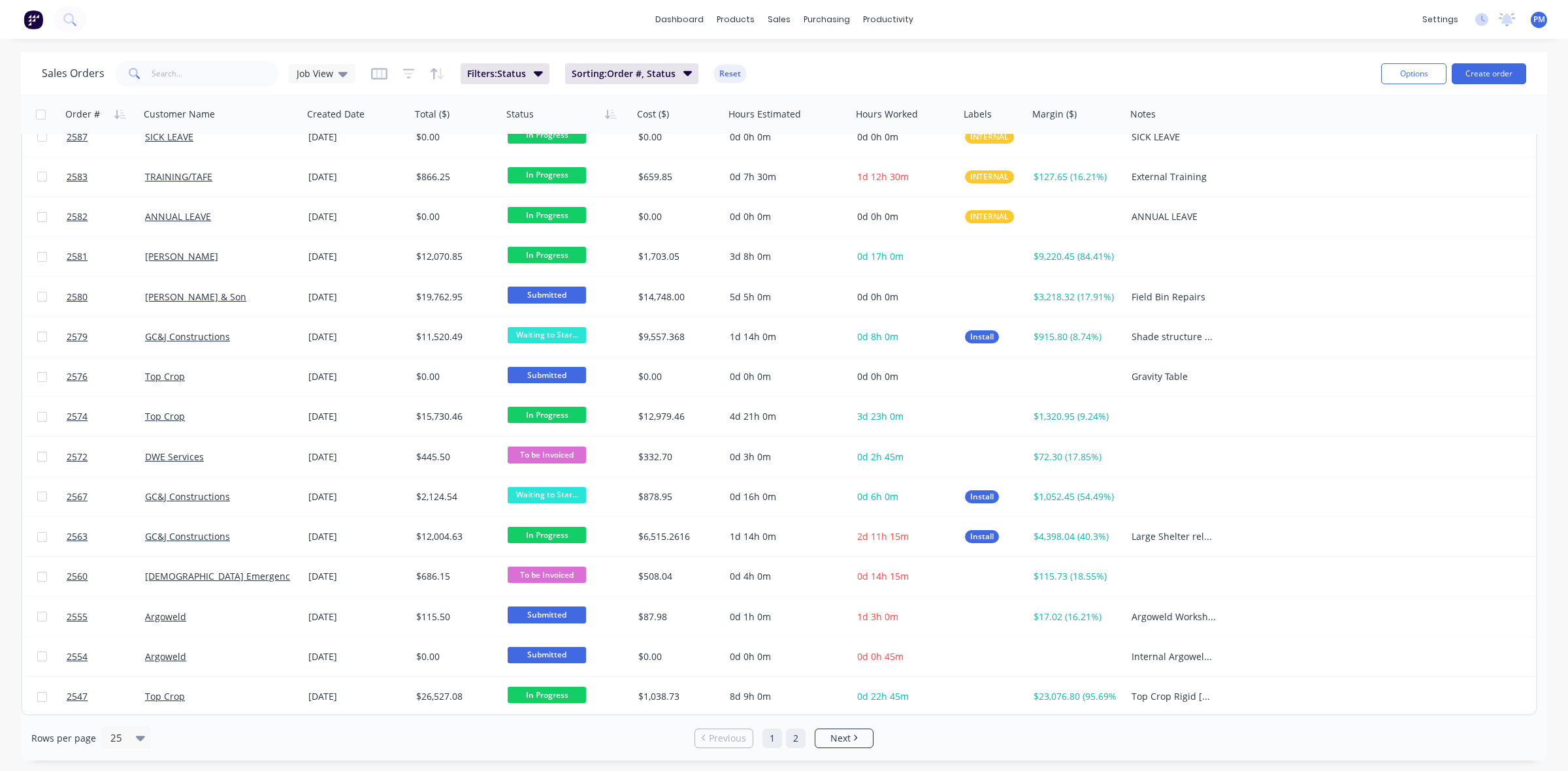
click at [797, 738] on link "2" at bounding box center [795, 738] width 20 height 20
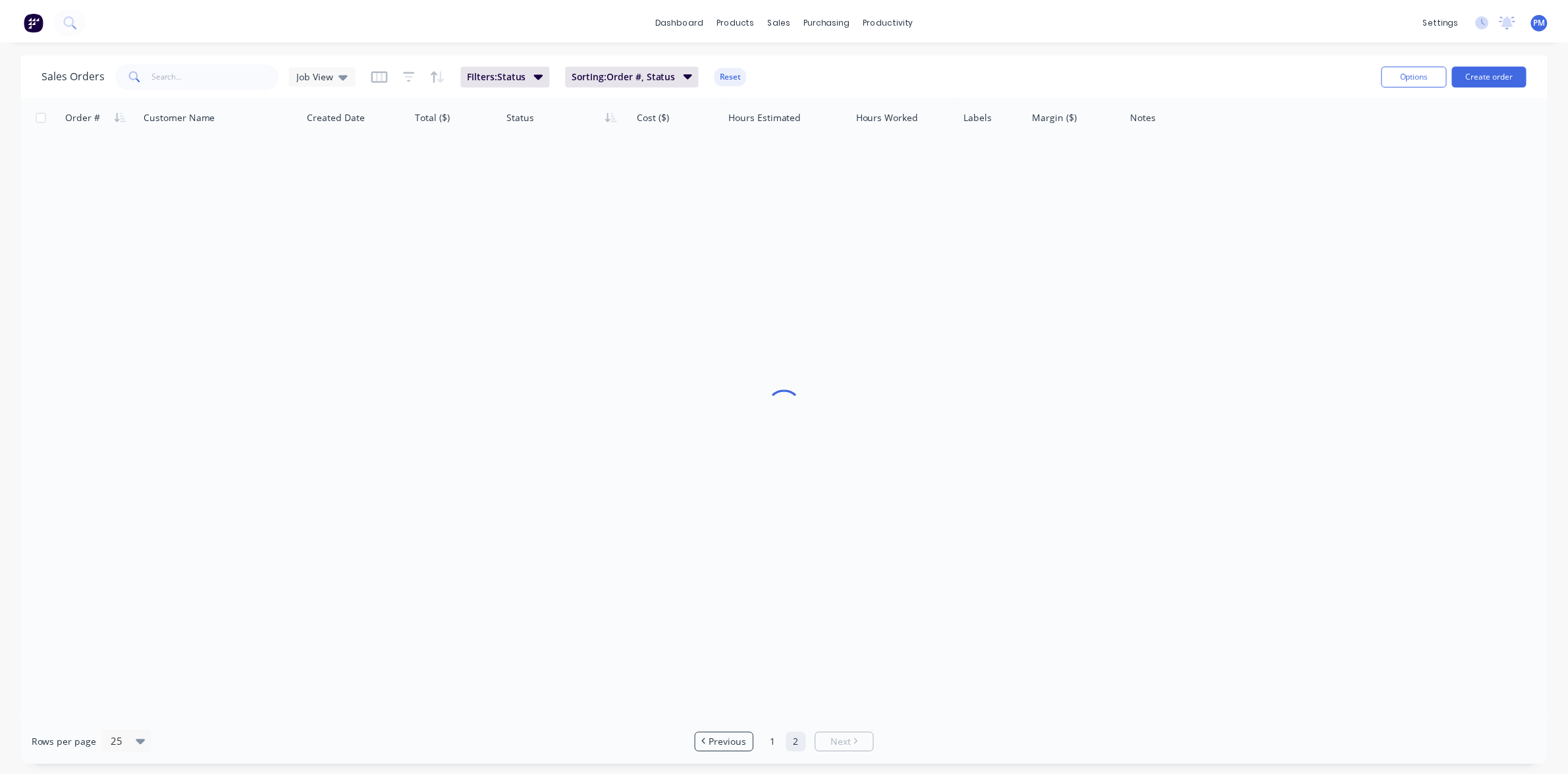
scroll to position [0, 0]
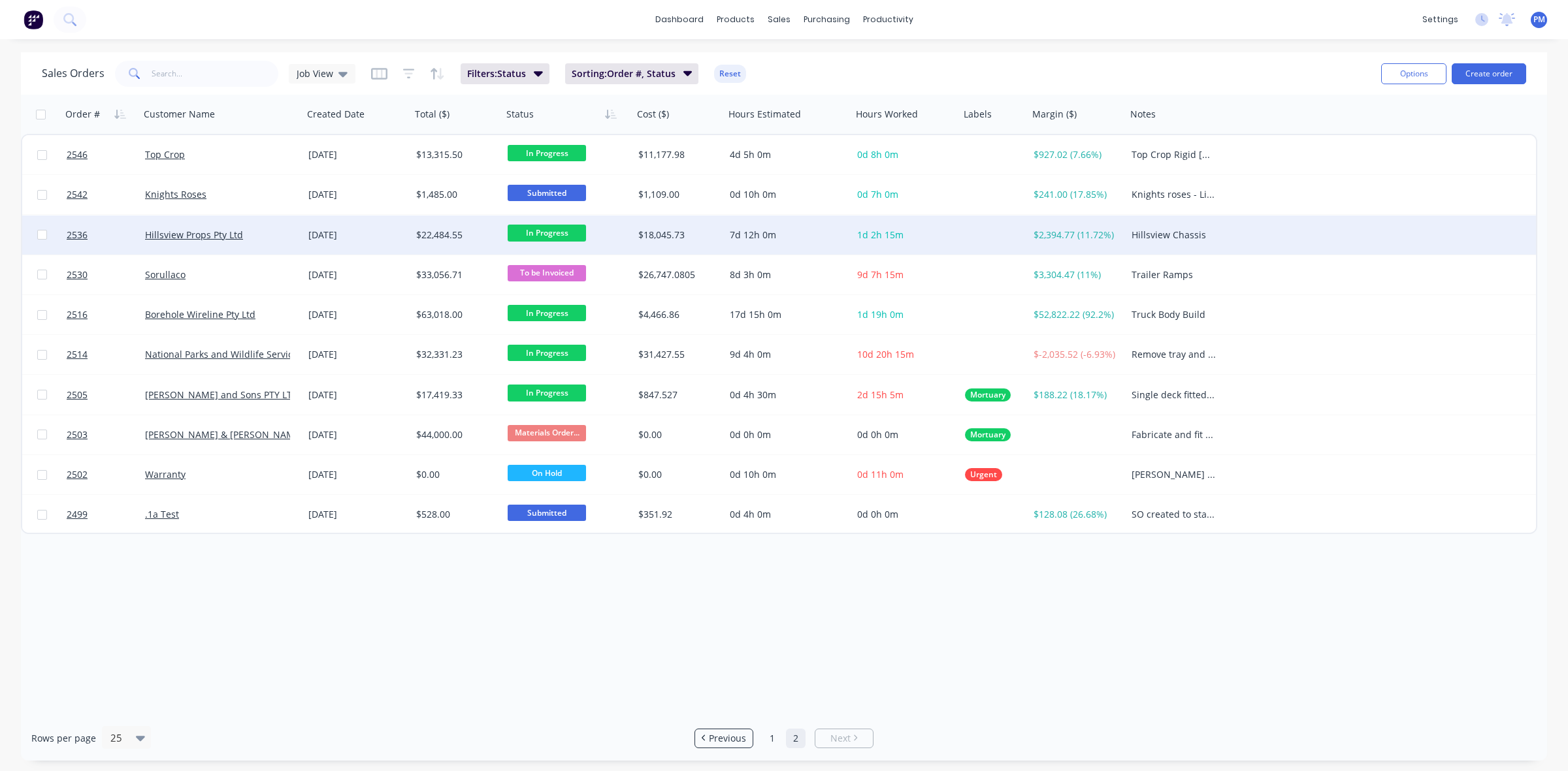
click at [276, 234] on div "Hillsview Props Pty Ltd" at bounding box center [217, 235] width 145 height 13
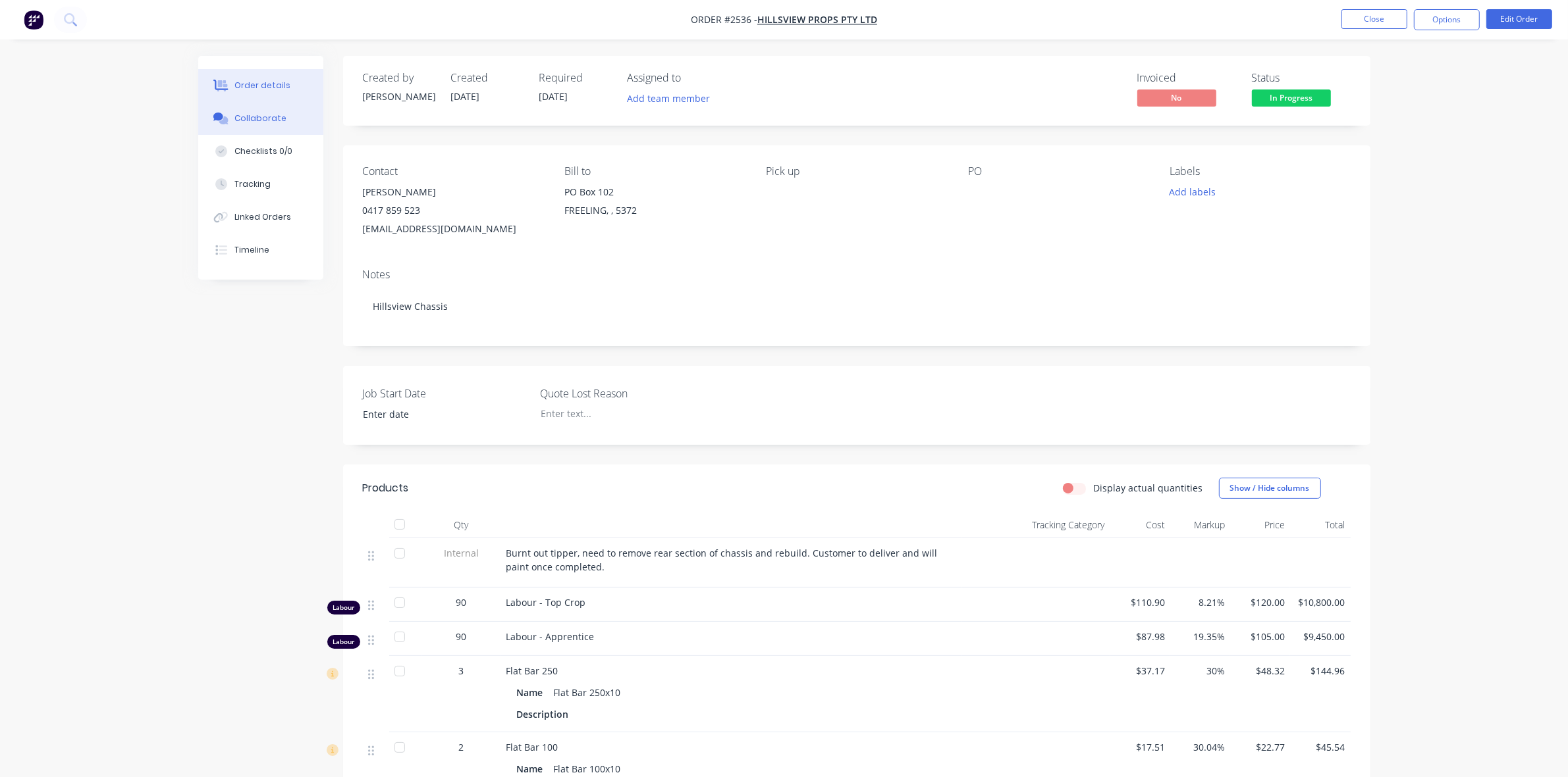
click at [257, 119] on div "Collaborate" at bounding box center [260, 118] width 52 height 12
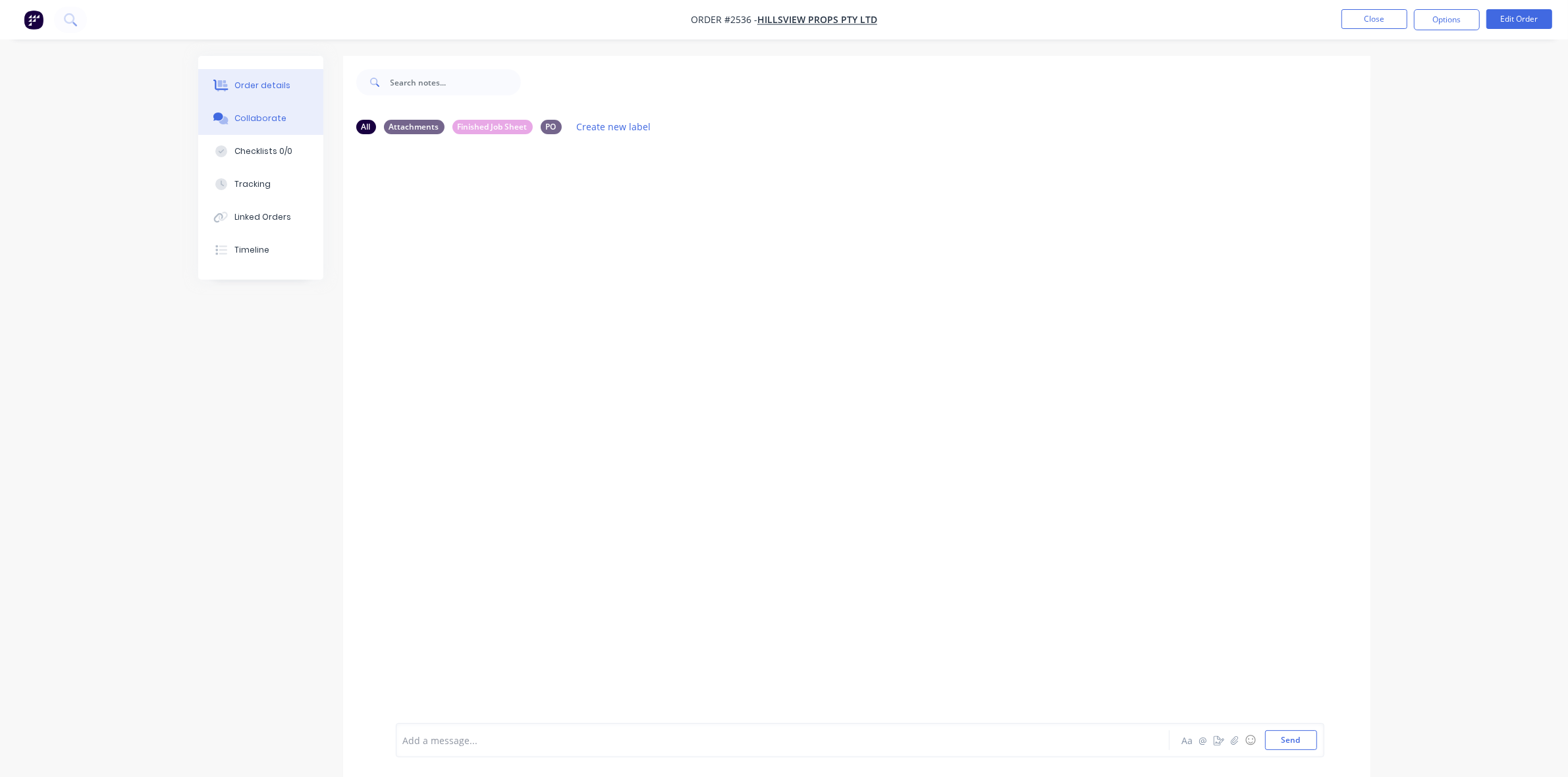
click at [263, 86] on div "Order details" at bounding box center [262, 85] width 56 height 12
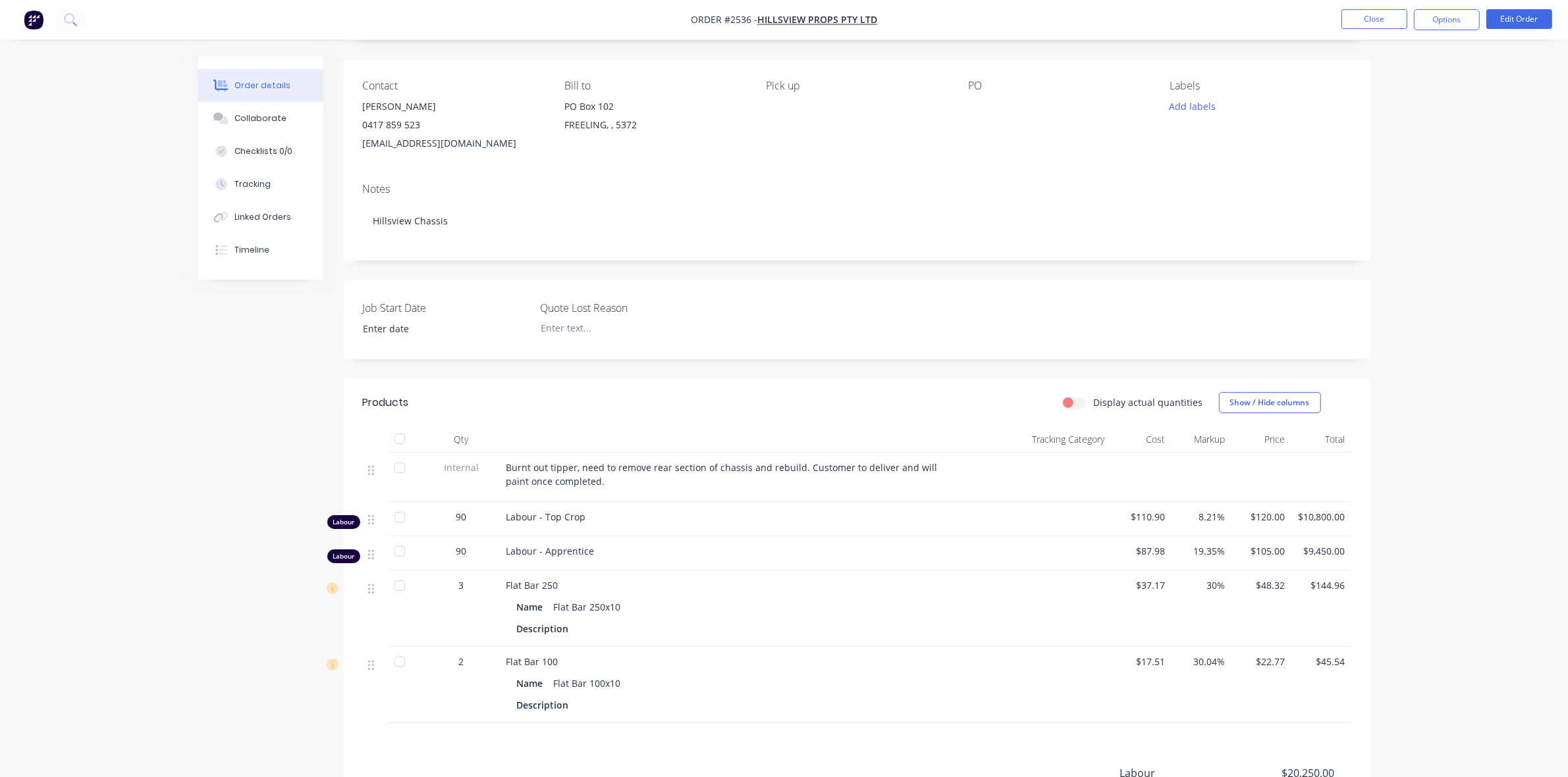
scroll to position [165, 0]
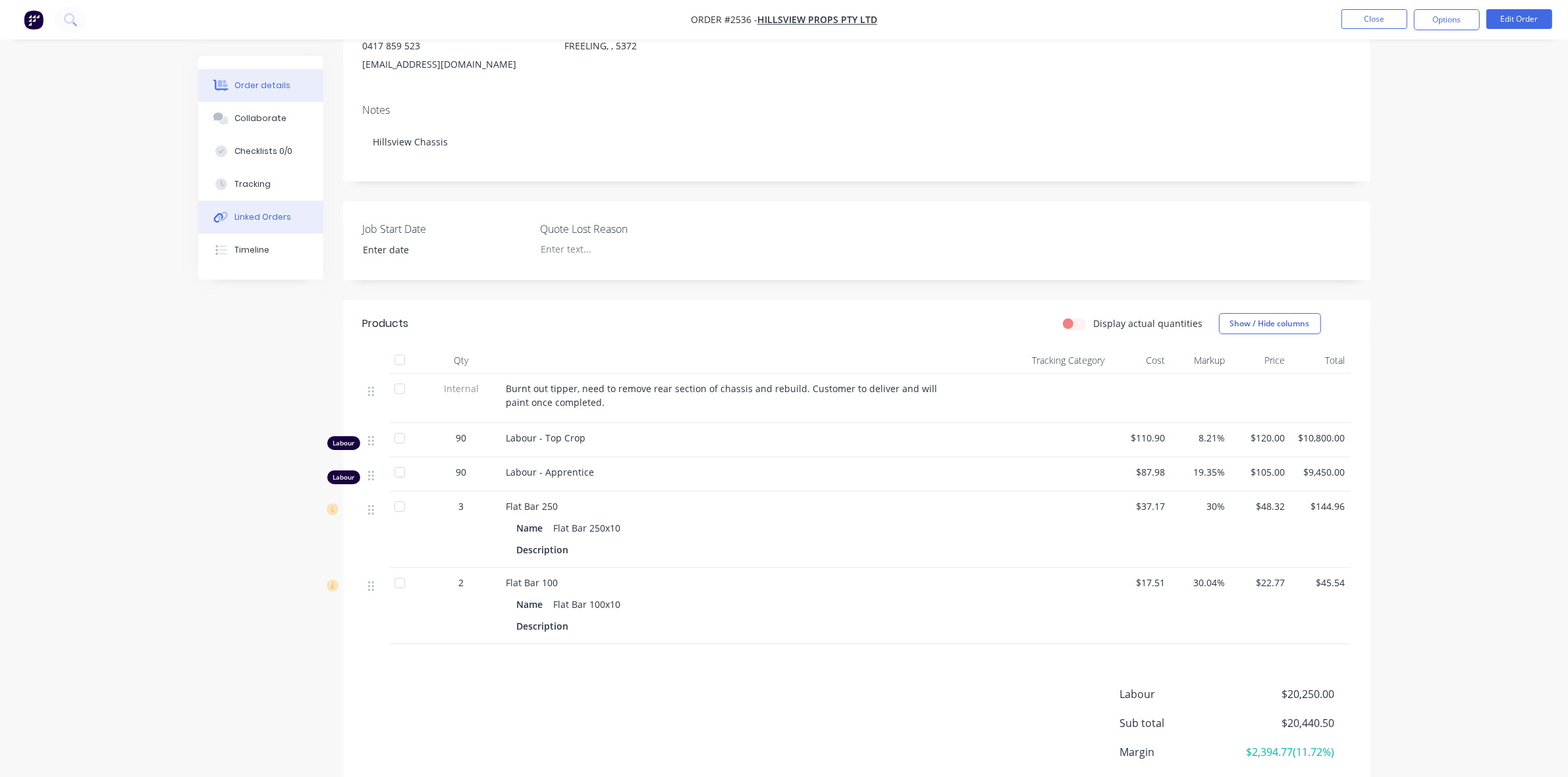
click at [244, 211] on div "Linked Orders" at bounding box center [263, 217] width 57 height 12
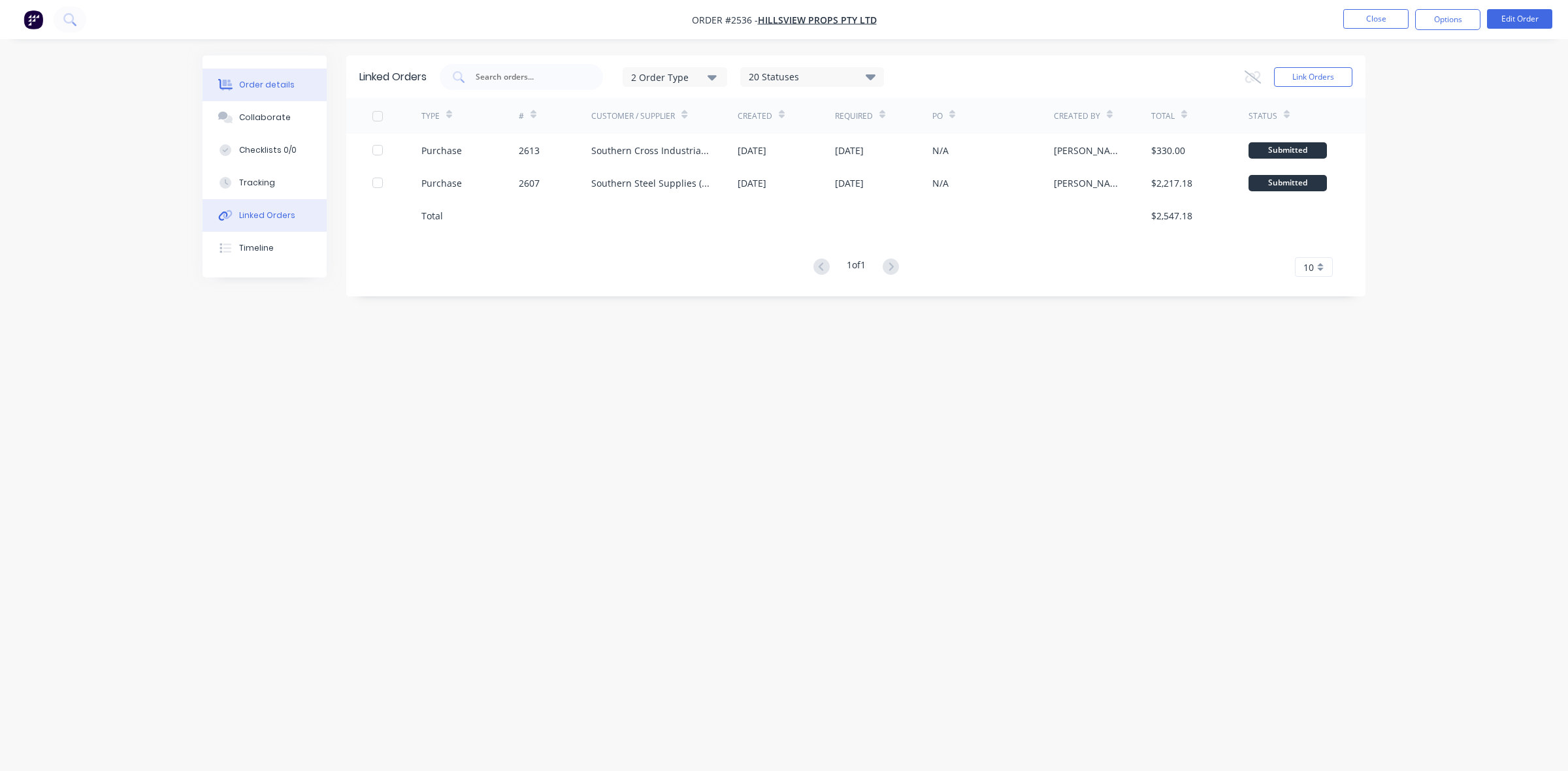
click at [275, 85] on div "Order details" at bounding box center [266, 85] width 56 height 12
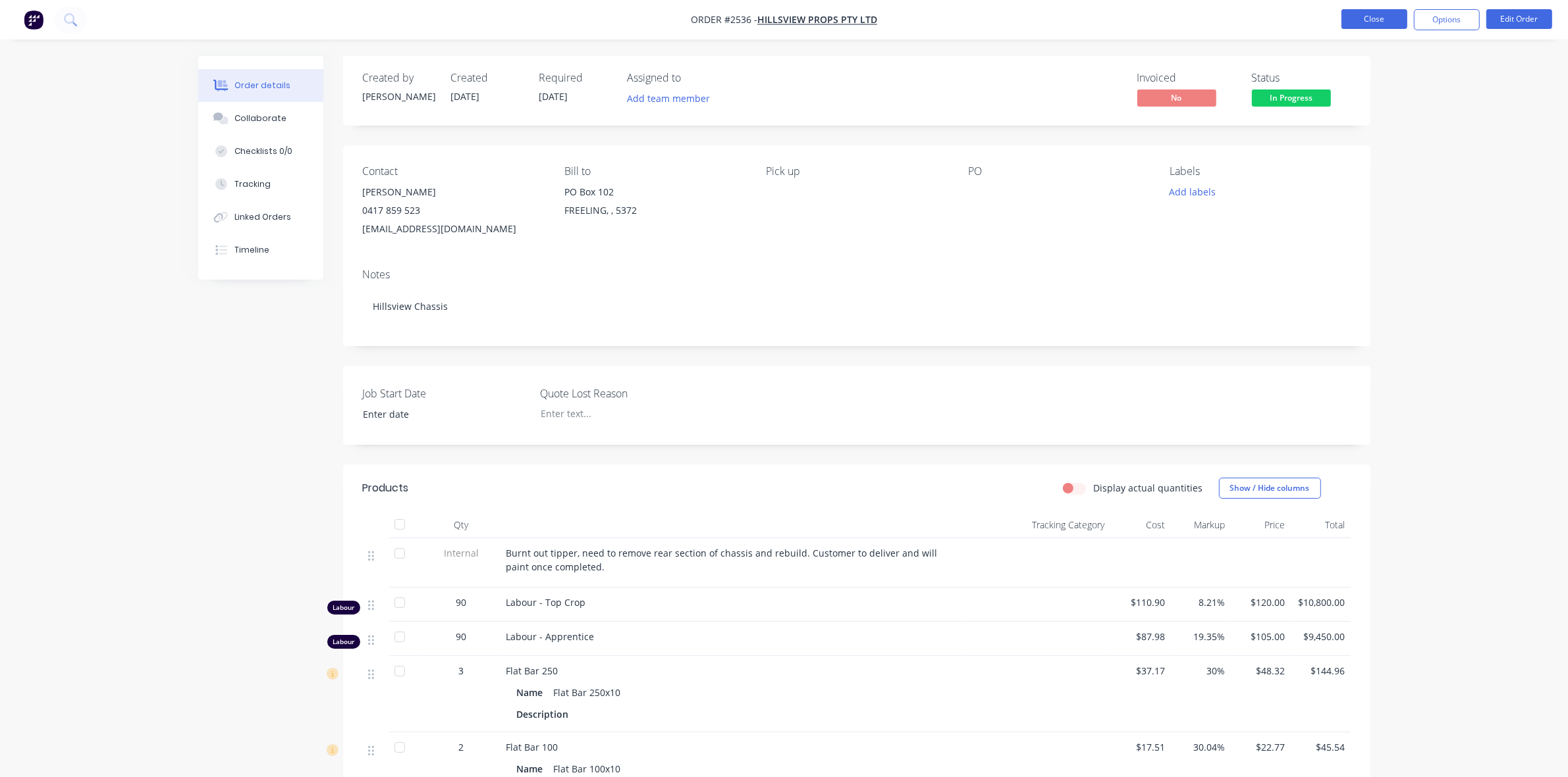
click at [1384, 17] on button "Close" at bounding box center [1374, 19] width 66 height 20
